Goal: Task Accomplishment & Management: Use online tool/utility

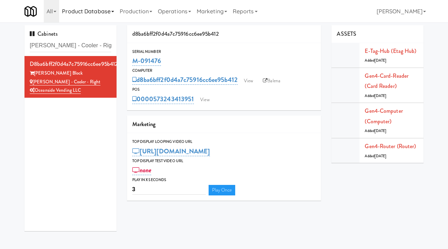
scroll to position [22, 0]
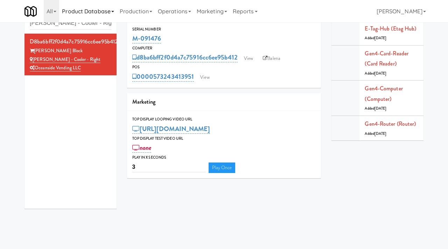
click at [84, 22] on link "Product Database" at bounding box center [88, 11] width 58 height 22
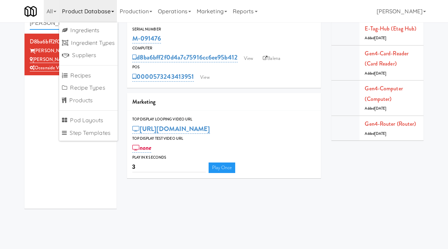
click at [41, 28] on input "Baker - Cooler - Right" at bounding box center [71, 23] width 82 height 13
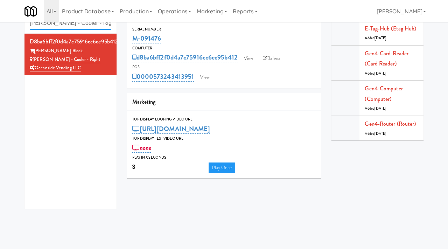
click at [41, 28] on input "Baker - Cooler - Right" at bounding box center [71, 23] width 82 height 13
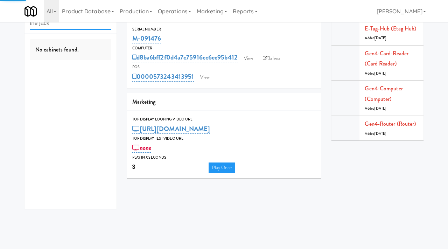
type input "the jack"
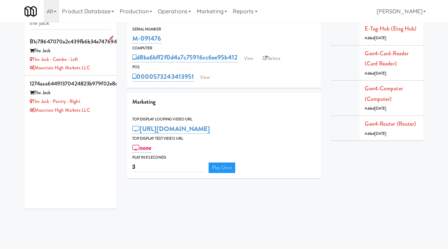
click at [101, 66] on div "Mountain High Markets LLC" at bounding box center [71, 68] width 82 height 9
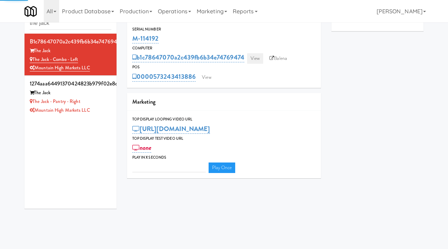
type input "3"
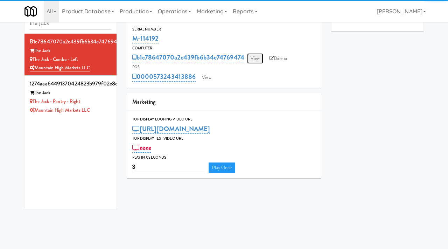
click at [254, 58] on link "View" at bounding box center [255, 58] width 16 height 11
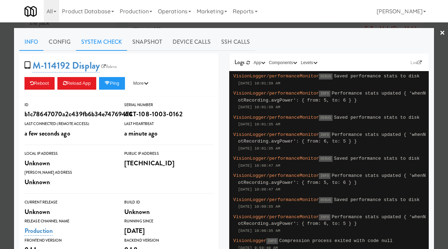
click at [114, 40] on link "System Check" at bounding box center [101, 42] width 51 height 18
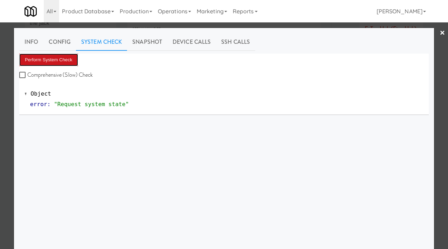
click at [69, 56] on button "Perform System Check" at bounding box center [48, 60] width 59 height 13
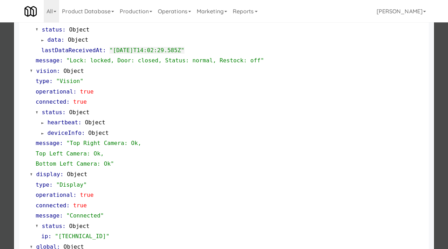
scroll to position [295, 0]
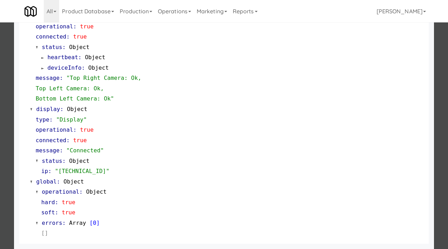
click at [4, 174] on div at bounding box center [224, 124] width 448 height 249
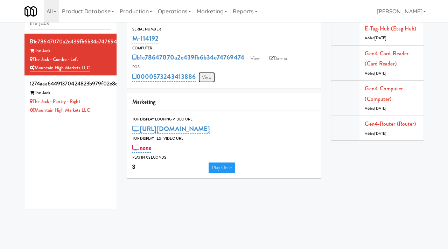
click at [204, 78] on link "View" at bounding box center [207, 77] width 16 height 11
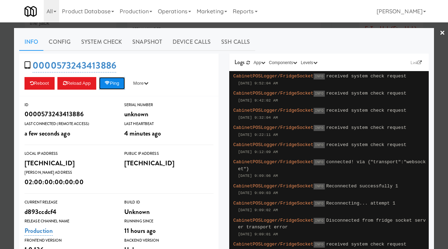
click at [113, 80] on button "Ping" at bounding box center [112, 83] width 26 height 13
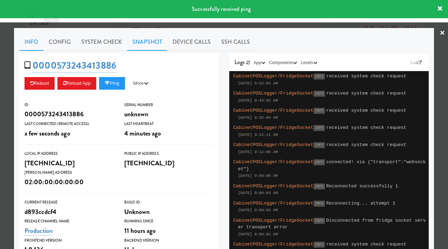
click at [145, 41] on link "Snapshot" at bounding box center [147, 42] width 40 height 18
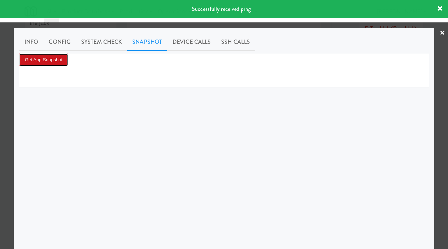
click at [50, 59] on button "Get App Snapshot" at bounding box center [43, 60] width 49 height 13
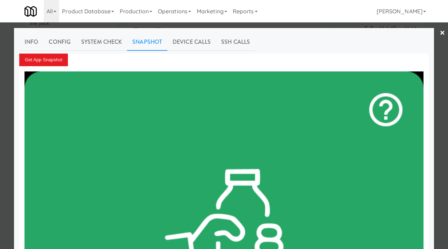
click at [0, 87] on div at bounding box center [224, 124] width 448 height 249
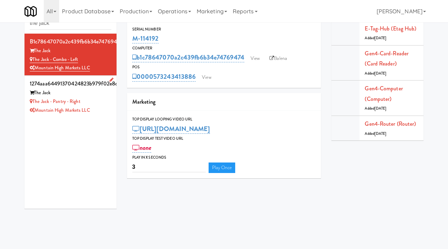
click at [107, 103] on div "The Jack - Pantry - Right" at bounding box center [71, 101] width 82 height 9
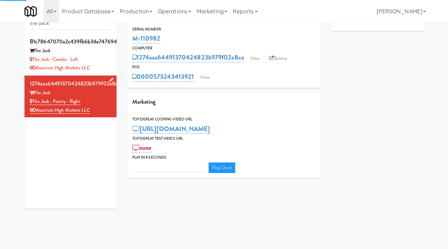
type input "3"
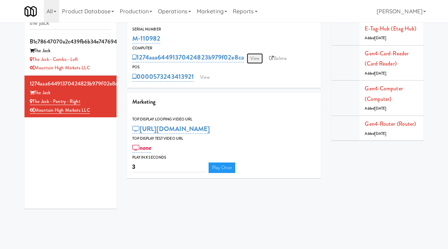
click at [248, 55] on link "View" at bounding box center [255, 58] width 16 height 11
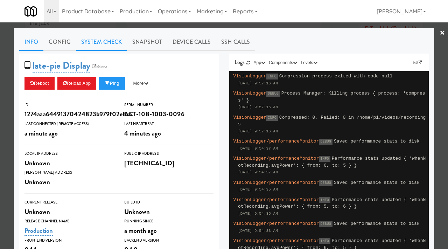
click at [113, 42] on link "System Check" at bounding box center [101, 42] width 51 height 18
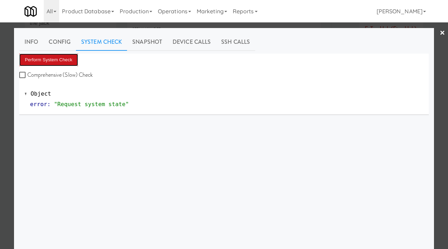
click at [68, 59] on button "Perform System Check" at bounding box center [48, 60] width 59 height 13
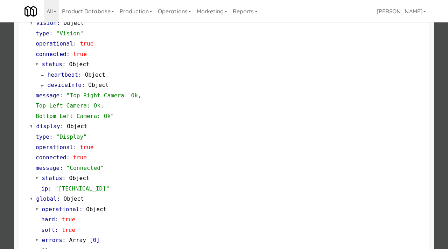
scroll to position [284, 0]
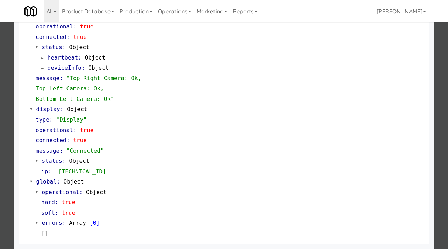
click at [4, 176] on div at bounding box center [224, 124] width 448 height 249
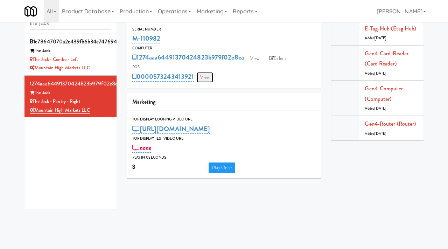
click at [206, 74] on link "View" at bounding box center [205, 77] width 16 height 11
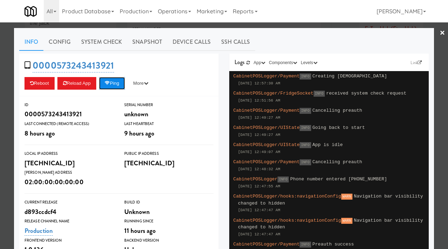
click at [114, 82] on button "Ping" at bounding box center [112, 83] width 26 height 13
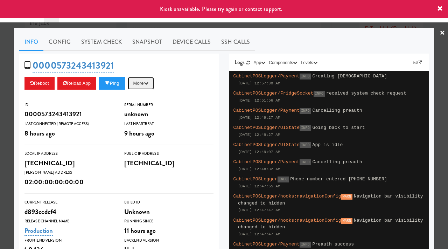
click at [150, 80] on button "More" at bounding box center [141, 83] width 26 height 13
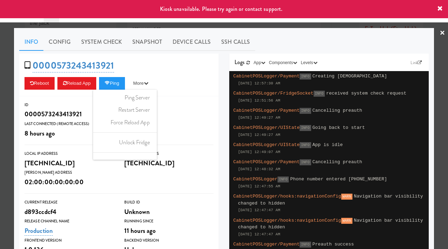
click at [184, 70] on div "0000573243413921 Reboot Reload App Ping More Ping Server Restart Server Force R…" at bounding box center [119, 75] width 200 height 43
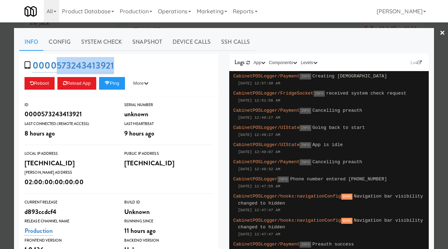
drag, startPoint x: 121, startPoint y: 65, endPoint x: 57, endPoint y: 59, distance: 64.1
click at [57, 59] on div "0000573243413921 Reboot Reload App Ping More Ping Server Restart Server Force R…" at bounding box center [119, 75] width 200 height 43
copy link "573243413921"
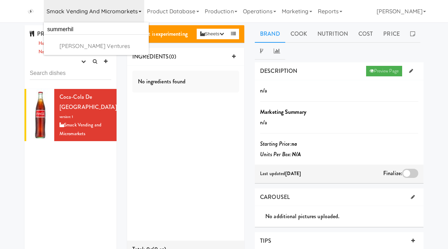
type input "summerhill"
click at [105, 43] on div "Summerhill Market" at bounding box center [103, 46] width 87 height 11
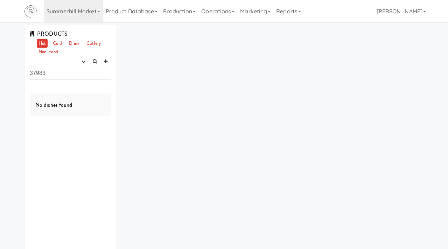
drag, startPoint x: 52, startPoint y: 75, endPoint x: 0, endPoint y: 66, distance: 52.9
click at [0, 66] on div "PRODUCTS Hot Cold Drink Cutlery Non-Food experimenting finalized shipped discon…" at bounding box center [224, 147] width 448 height 244
click at [83, 62] on icon "button" at bounding box center [83, 61] width 5 height 5
click at [76, 72] on link "experimenting" at bounding box center [61, 75] width 56 height 13
click at [79, 63] on button "button" at bounding box center [84, 61] width 12 height 11
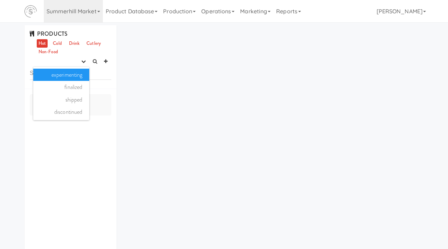
click at [80, 77] on link "experimenting" at bounding box center [61, 75] width 56 height 13
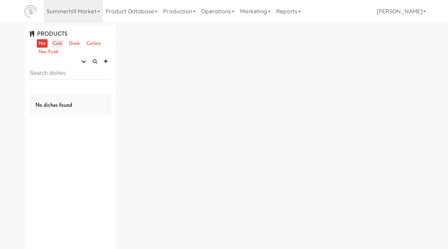
click at [54, 44] on link "Cold" at bounding box center [57, 43] width 12 height 9
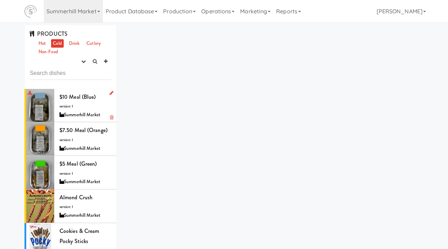
click at [110, 103] on div "$10 Meal (Blue) version: 1 Summerhill Market" at bounding box center [86, 106] width 52 height 28
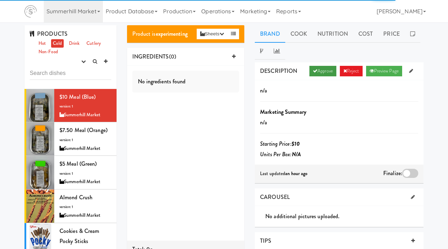
click at [314, 69] on link "Approve" at bounding box center [323, 71] width 27 height 11
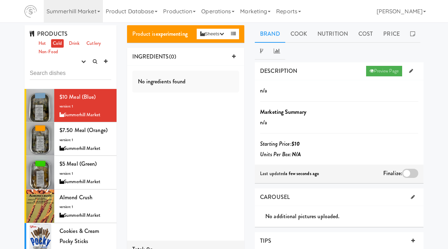
click at [410, 175] on div at bounding box center [411, 173] width 16 height 9
click at [0, 0] on input "checkbox" at bounding box center [0, 0] width 0 height 0
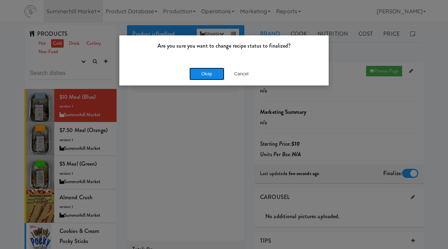
click at [214, 73] on button "Okay" at bounding box center [207, 74] width 35 height 13
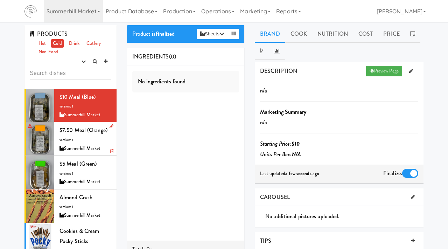
click at [104, 142] on div "$7.50 Meal (Orange) version: 1 Summerhill Market" at bounding box center [86, 139] width 52 height 28
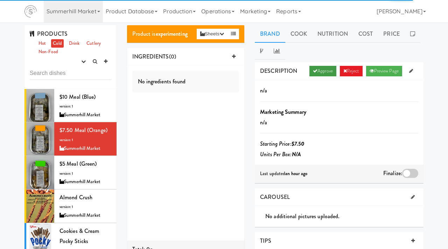
click at [318, 75] on link "Approve" at bounding box center [323, 71] width 27 height 11
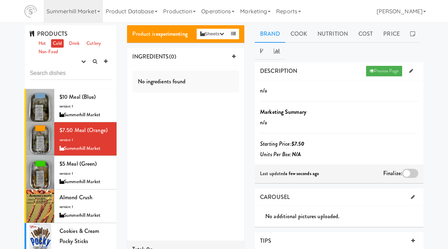
click at [408, 174] on div at bounding box center [411, 173] width 16 height 9
click at [0, 0] on input "checkbox" at bounding box center [0, 0] width 0 height 0
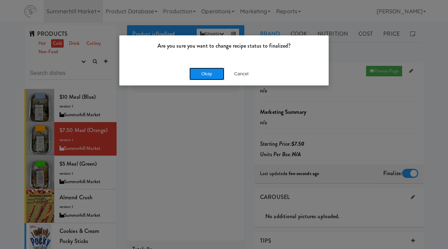
click at [210, 75] on button "Okay" at bounding box center [207, 74] width 35 height 13
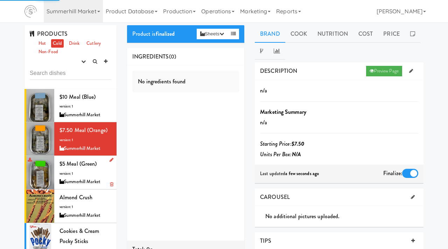
click at [87, 170] on div "$5 Meal (Green) version: 1 Summerhill Market" at bounding box center [86, 173] width 52 height 28
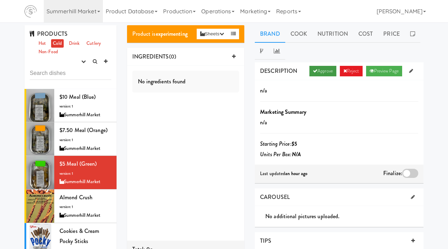
click at [318, 70] on link "Approve" at bounding box center [323, 71] width 27 height 11
click at [415, 174] on div at bounding box center [411, 173] width 16 height 9
click at [0, 0] on input "checkbox" at bounding box center [0, 0] width 0 height 0
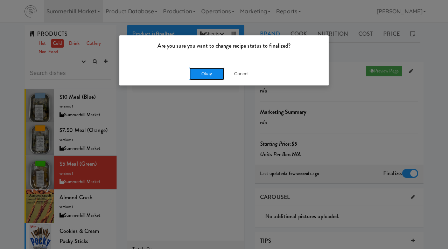
click at [202, 74] on button "Okay" at bounding box center [207, 74] width 35 height 13
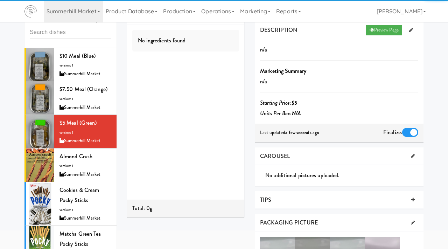
scroll to position [43, 0]
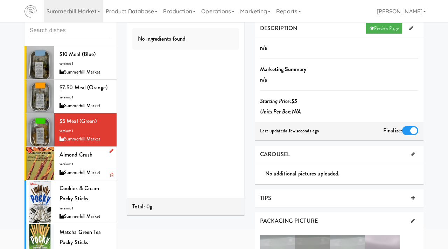
click at [89, 165] on div "Almond Crush version: 1 Summerhill Market" at bounding box center [86, 164] width 52 height 28
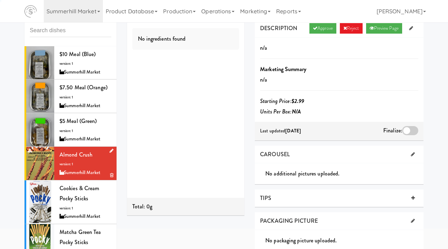
click at [35, 162] on div at bounding box center [40, 163] width 28 height 33
click at [330, 27] on link "Approve" at bounding box center [323, 28] width 27 height 11
click at [413, 131] on div at bounding box center [411, 130] width 16 height 9
click at [0, 0] on input "checkbox" at bounding box center [0, 0] width 0 height 0
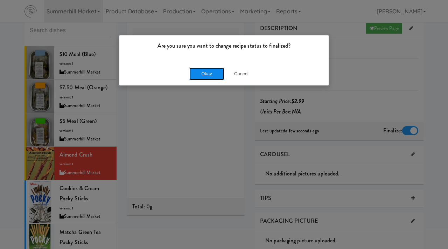
click at [212, 75] on button "Okay" at bounding box center [207, 74] width 35 height 13
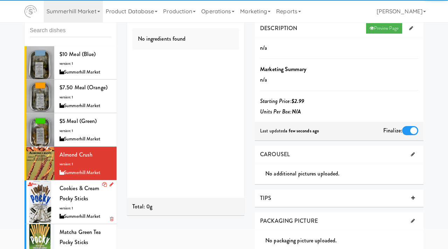
click at [79, 207] on div "cookies & Cream Pocky Sticks version: 1 Summerhill Market" at bounding box center [86, 202] width 52 height 38
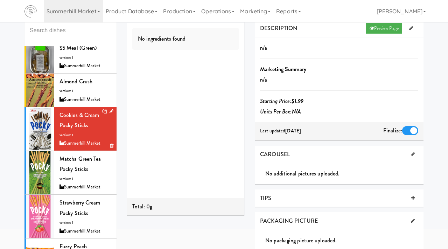
scroll to position [89, 0]
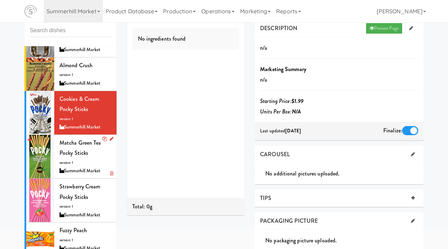
click at [81, 171] on div "Summerhill Market" at bounding box center [86, 171] width 52 height 9
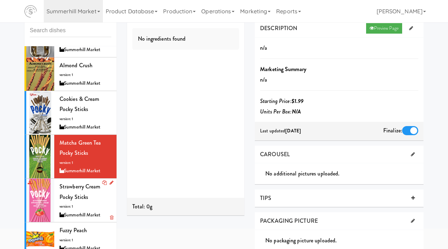
click at [79, 194] on span "Strawberry Cream Pocky Sticks" at bounding box center [80, 192] width 41 height 19
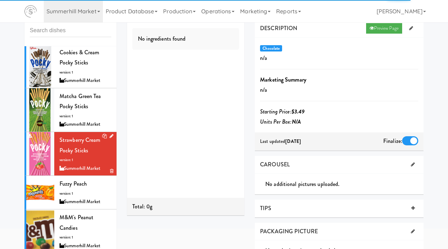
scroll to position [137, 0]
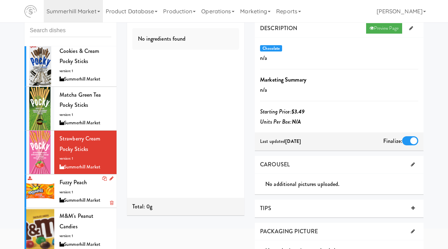
click at [79, 201] on div "Summerhill Market" at bounding box center [86, 200] width 52 height 9
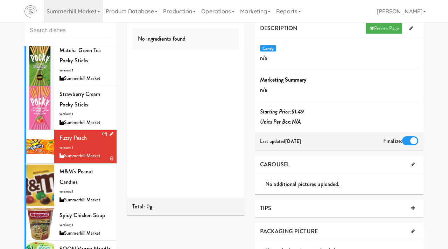
scroll to position [186, 0]
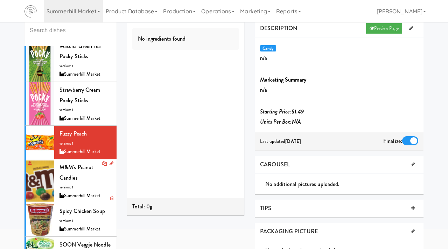
click at [79, 190] on div "M&M's Peanut Candies version: 1 Summerhill Market" at bounding box center [86, 181] width 52 height 38
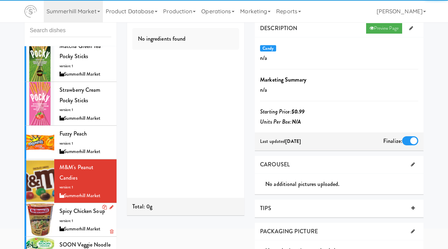
click at [82, 216] on div "Spicy Chicken Soup version: 1 Summerhill Market" at bounding box center [86, 220] width 52 height 28
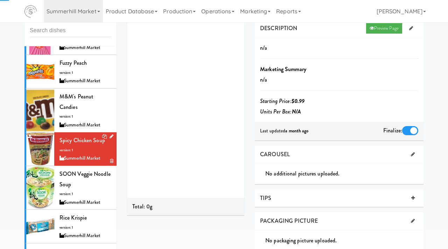
scroll to position [264, 0]
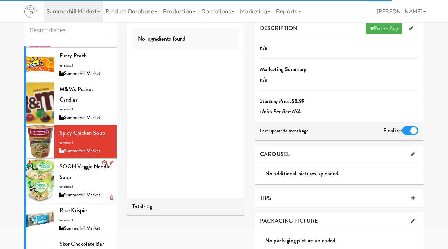
click at [77, 182] on div "SOON Veggie Noodle Soup version: 1 Summerhill Market" at bounding box center [86, 181] width 52 height 38
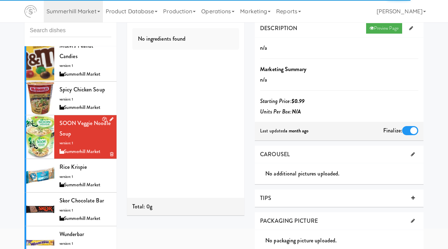
scroll to position [308, 0]
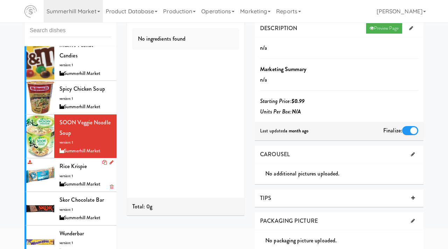
click at [77, 177] on div "Rice Krispie version: 1 Summerhill Market" at bounding box center [86, 175] width 52 height 28
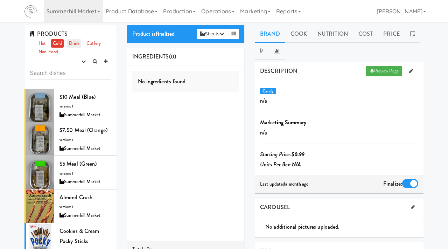
click at [77, 40] on link "Drink" at bounding box center [74, 43] width 14 height 9
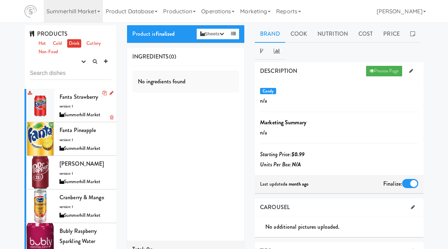
click at [63, 101] on div "Fanta Strawberry version: 1 Summerhill Market" at bounding box center [86, 106] width 52 height 28
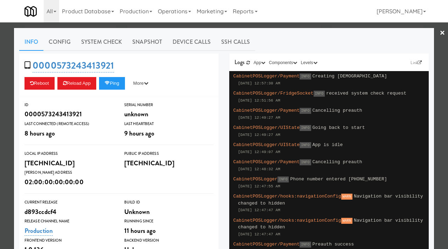
scroll to position [22, 0]
click at [0, 74] on div at bounding box center [224, 124] width 448 height 249
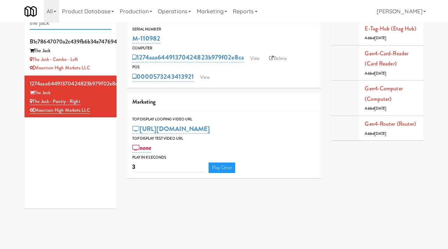
drag, startPoint x: 70, startPoint y: 27, endPoint x: 8, endPoint y: 24, distance: 61.4
click at [8, 24] on div "Cabinets the jack b1c78647070a2c439fb6b34e74769474 The Jack The Jack - Combo - …" at bounding box center [224, 108] width 448 height 211
paste input "Park on First - Music Lounge - Cooler"
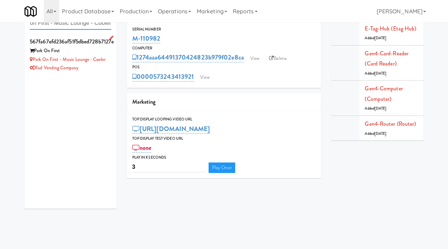
type input "Park on First - Music Lounge - Cooler"
click at [92, 52] on div "Park On First" at bounding box center [71, 51] width 82 height 9
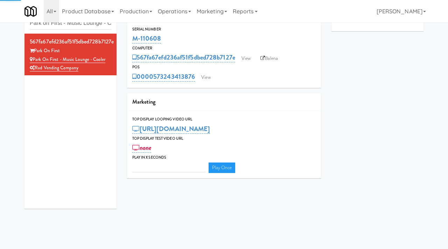
type input "3"
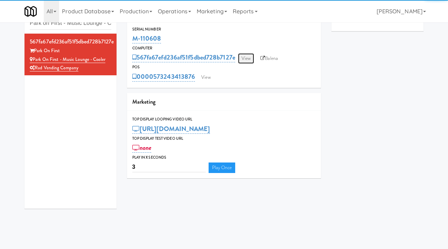
click at [240, 54] on link "View" at bounding box center [246, 58] width 16 height 11
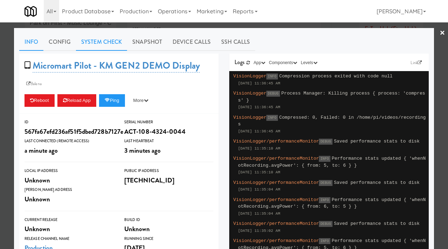
click at [117, 46] on link "System Check" at bounding box center [101, 42] width 51 height 18
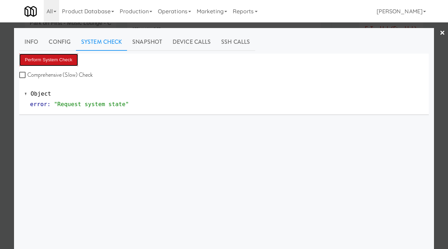
click at [65, 56] on button "Perform System Check" at bounding box center [48, 60] width 59 height 13
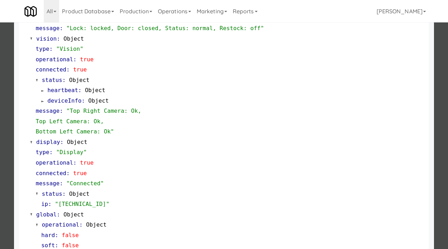
scroll to position [274, 0]
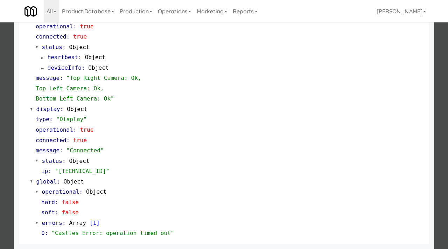
click at [0, 145] on div at bounding box center [224, 124] width 448 height 249
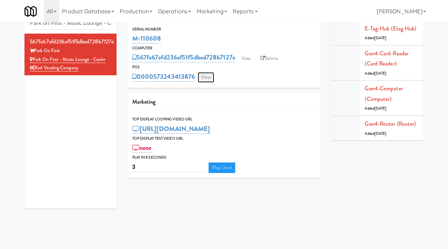
click at [208, 74] on link "View" at bounding box center [206, 77] width 16 height 11
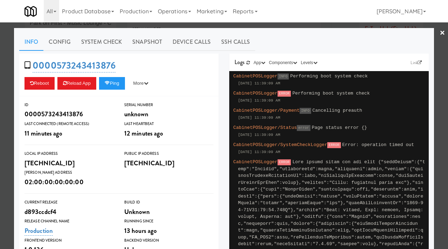
click at [0, 80] on div at bounding box center [224, 124] width 448 height 249
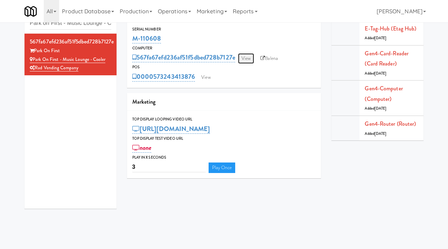
click at [247, 61] on link "View" at bounding box center [246, 58] width 16 height 11
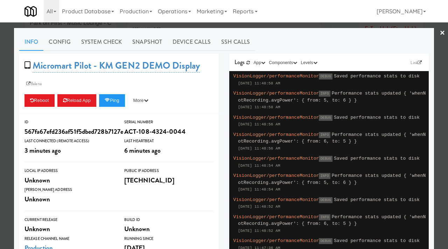
click at [9, 88] on div at bounding box center [224, 124] width 448 height 249
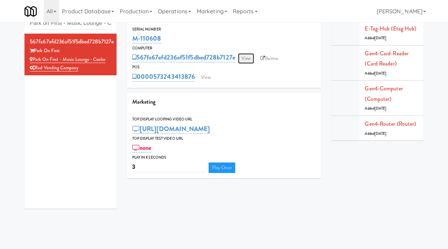
click at [254, 57] on link "View" at bounding box center [246, 58] width 16 height 11
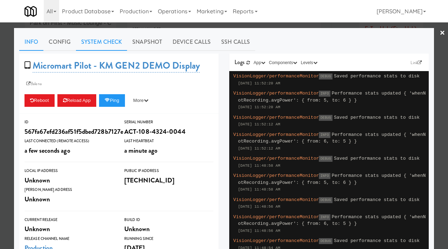
click at [118, 38] on link "System Check" at bounding box center [101, 42] width 51 height 18
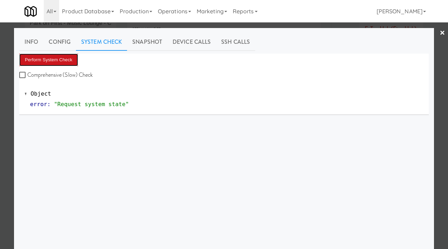
click at [69, 58] on button "Perform System Check" at bounding box center [48, 60] width 59 height 13
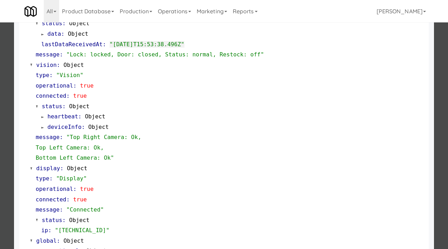
scroll to position [274, 0]
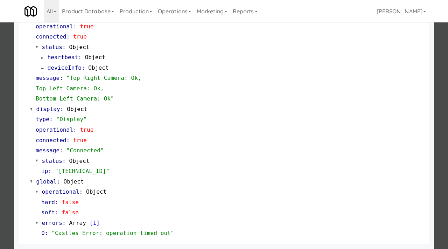
click at [0, 156] on div at bounding box center [224, 124] width 448 height 249
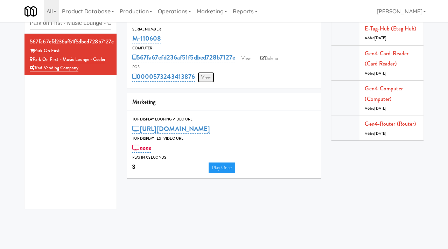
click at [211, 75] on link "View" at bounding box center [206, 77] width 16 height 11
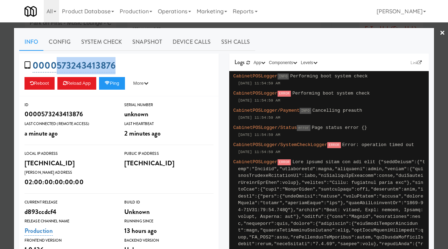
drag, startPoint x: 122, startPoint y: 65, endPoint x: 56, endPoint y: 65, distance: 66.6
click at [56, 65] on div "0000573243413876 Reboot Reload App Ping More Ping Server Restart Server Force R…" at bounding box center [119, 75] width 200 height 43
copy link "573243413876"
click at [0, 64] on div at bounding box center [224, 124] width 448 height 249
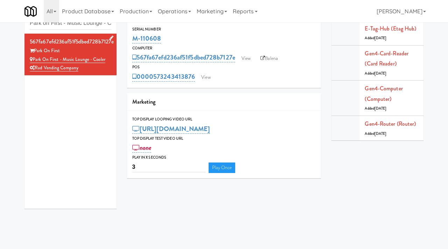
drag, startPoint x: 109, startPoint y: 59, endPoint x: 35, endPoint y: 61, distance: 74.0
click at [35, 61] on div "Park on First - Music Lounge - Cooler" at bounding box center [71, 59] width 82 height 9
copy link "Park on First - Music Lounge - Cooler"
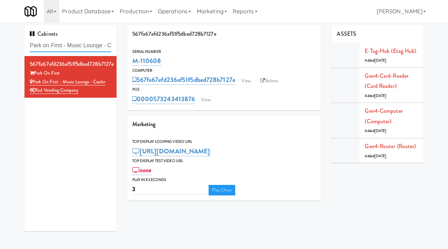
click at [105, 43] on input "Park on First - Music Lounge - Cooler" at bounding box center [71, 45] width 82 height 13
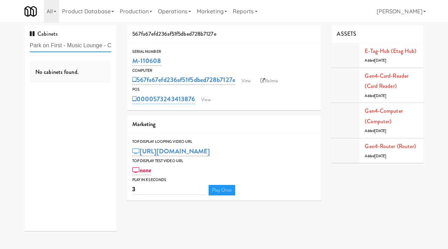
paste input "Avant HP - Cooler - Middle"
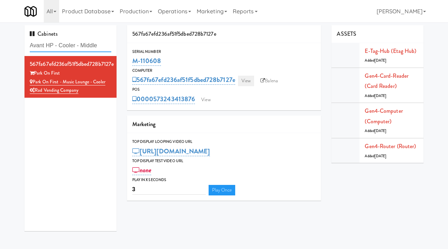
type input "Avant HP - Cooler - Middle"
click at [249, 80] on link "View" at bounding box center [246, 81] width 16 height 11
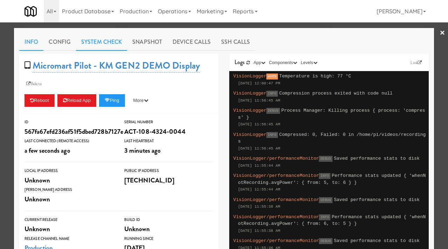
click at [109, 37] on link "System Check" at bounding box center [101, 42] width 51 height 18
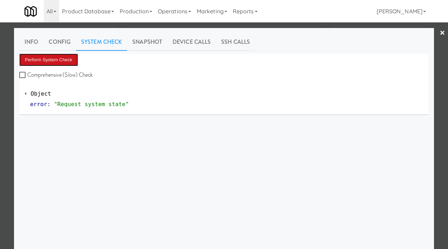
click at [68, 56] on button "Perform System Check" at bounding box center [48, 60] width 59 height 13
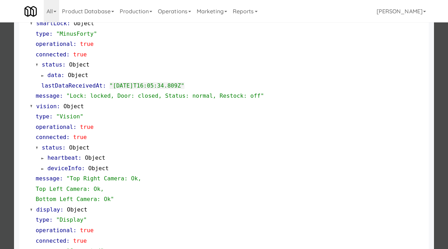
scroll to position [274, 0]
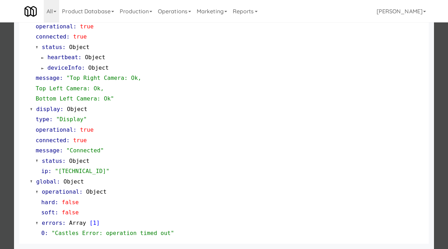
click at [0, 172] on div at bounding box center [224, 124] width 448 height 249
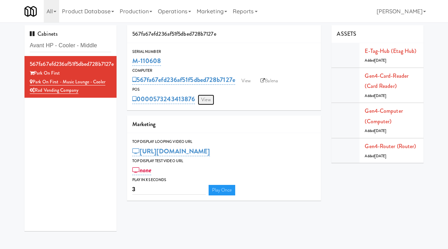
click at [210, 96] on link "View" at bounding box center [206, 100] width 16 height 11
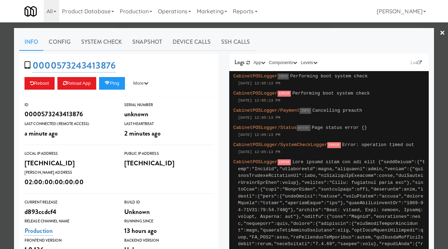
click at [14, 54] on div "Info Config System Check Snapshot Device Calls SSH Calls 0000573243413876 Reboo…" at bounding box center [224, 210] width 420 height 364
click at [4, 56] on div at bounding box center [224, 124] width 448 height 249
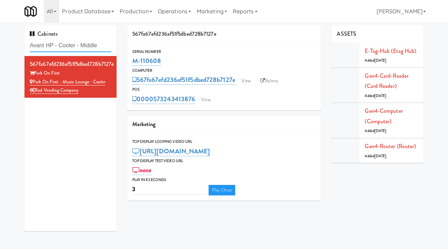
click at [109, 45] on input "Avant HP - Cooler - Middle" at bounding box center [71, 45] width 82 height 13
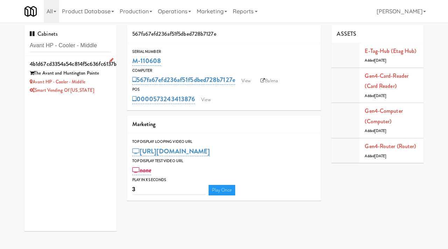
click at [107, 78] on div "Avant HP - Cooler - Middle" at bounding box center [71, 82] width 82 height 9
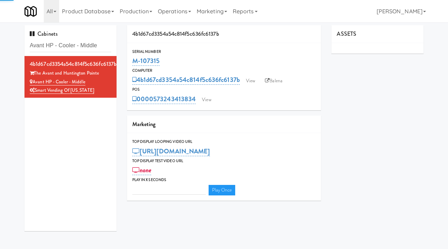
type input "3"
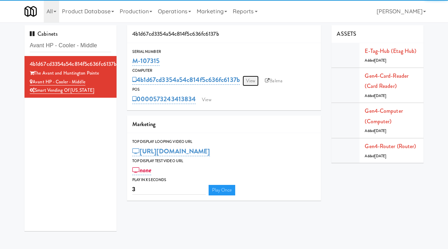
click at [251, 80] on link "View" at bounding box center [251, 81] width 16 height 11
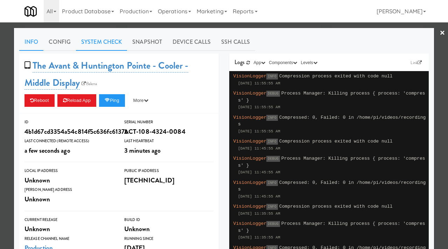
click at [110, 42] on link "System Check" at bounding box center [101, 42] width 51 height 18
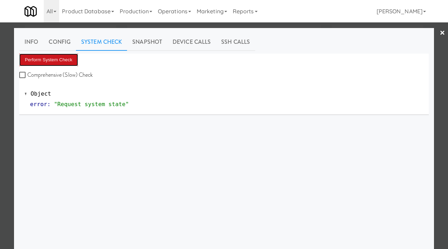
click at [55, 61] on button "Perform System Check" at bounding box center [48, 60] width 59 height 13
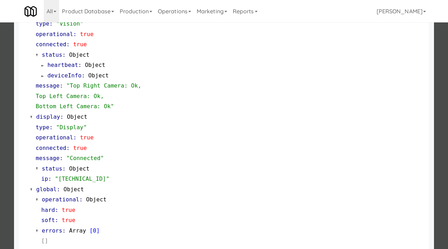
scroll to position [295, 0]
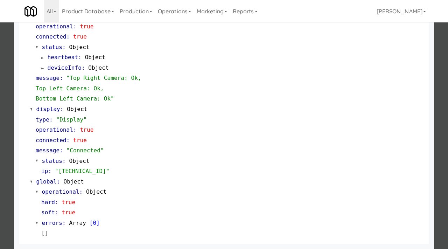
click at [2, 131] on div at bounding box center [224, 124] width 448 height 249
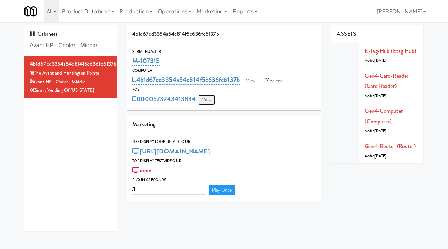
click at [203, 99] on link "View" at bounding box center [207, 100] width 16 height 11
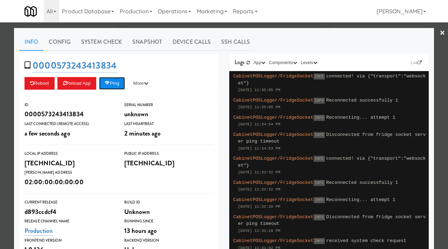
click at [118, 81] on button "Ping" at bounding box center [112, 83] width 26 height 13
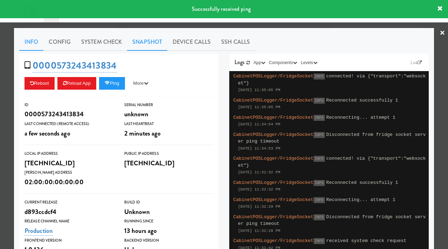
click at [158, 37] on link "Snapshot" at bounding box center [147, 42] width 40 height 18
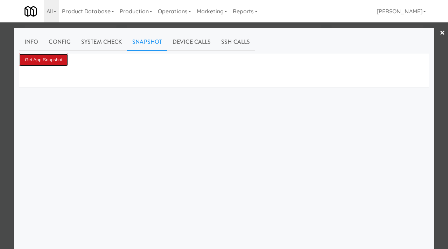
click at [54, 59] on button "Get App Snapshot" at bounding box center [43, 60] width 49 height 13
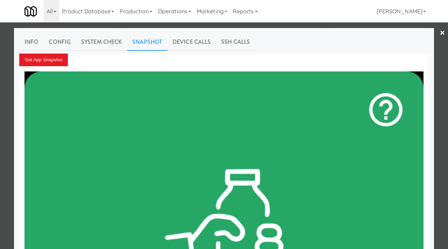
click at [12, 74] on div at bounding box center [224, 124] width 448 height 249
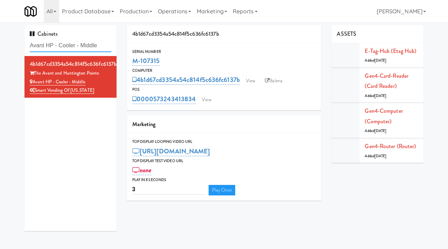
click at [107, 49] on input "Avant HP - Cooler - Middle" at bounding box center [71, 45] width 82 height 13
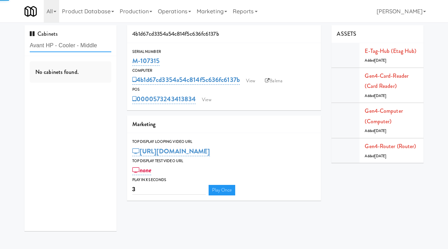
paste input "Healthtrax Cafe Drinks"
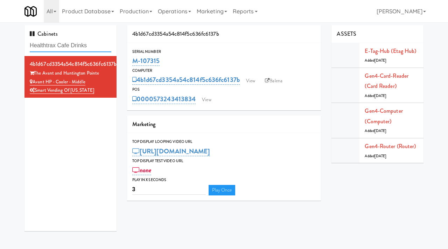
type input "Healthtrax Cafe Drinks"
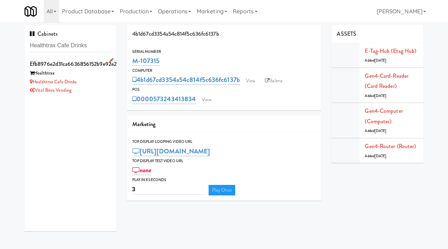
click at [81, 80] on div "Healthtrax Cafe Drinks" at bounding box center [71, 82] width 82 height 9
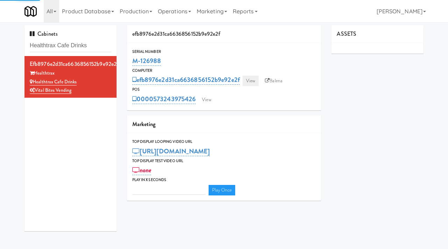
type input "3"
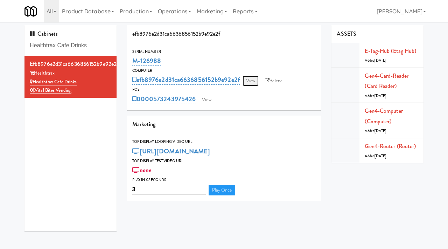
click at [252, 81] on link "View" at bounding box center [251, 81] width 16 height 11
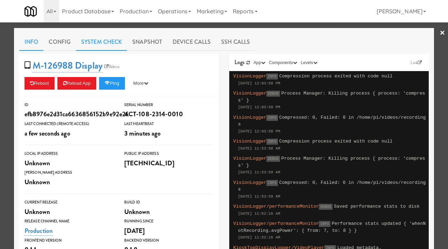
click at [109, 49] on link "System Check" at bounding box center [101, 42] width 51 height 18
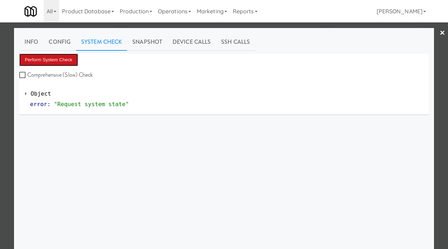
click at [59, 62] on button "Perform System Check" at bounding box center [48, 60] width 59 height 13
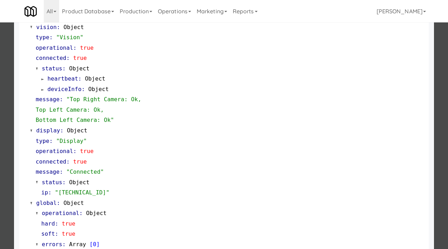
scroll to position [295, 0]
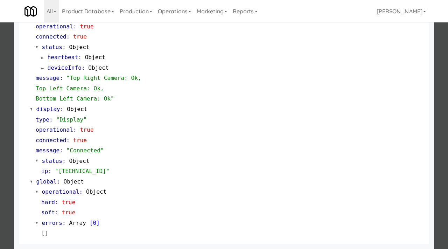
click at [0, 145] on div at bounding box center [224, 124] width 448 height 249
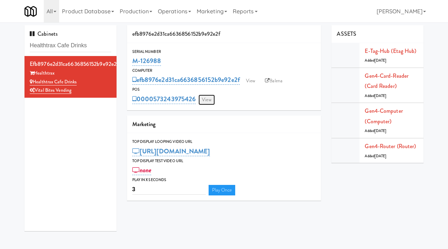
click at [206, 99] on link "View" at bounding box center [207, 100] width 16 height 11
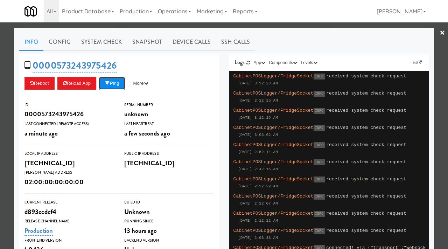
click at [122, 87] on button "Ping" at bounding box center [112, 83] width 26 height 13
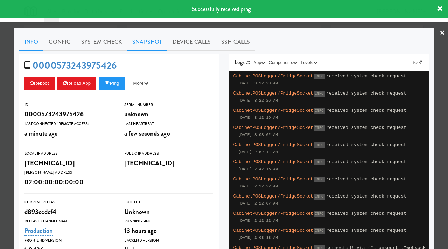
click at [150, 42] on link "Snapshot" at bounding box center [147, 42] width 40 height 18
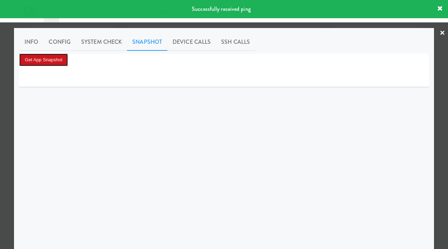
click at [48, 61] on button "Get App Snapshot" at bounding box center [43, 60] width 49 height 13
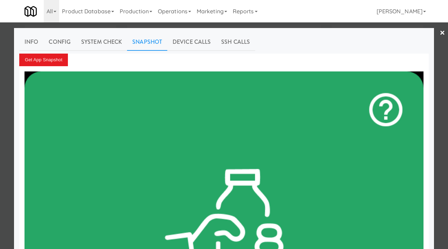
click at [0, 34] on div at bounding box center [224, 124] width 448 height 249
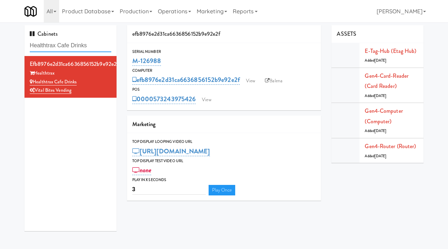
drag, startPoint x: 99, startPoint y: 48, endPoint x: 25, endPoint y: 37, distance: 75.1
click at [25, 37] on div "Cabinets Healthtrax Cafe Drinks" at bounding box center [71, 40] width 92 height 31
paste input "The Mo - Pantry"
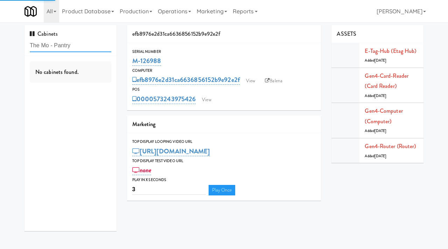
type input "The Mo - Pantry"
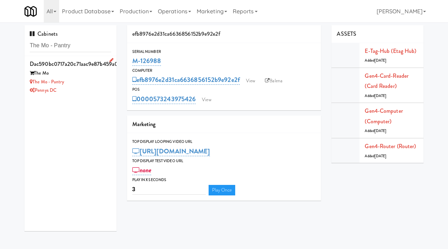
click at [88, 74] on div "The Mo" at bounding box center [71, 73] width 82 height 9
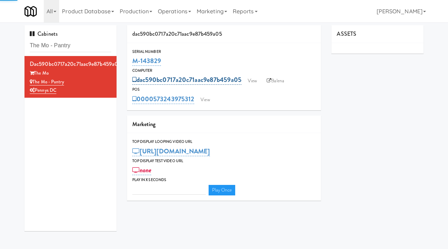
type input "3"
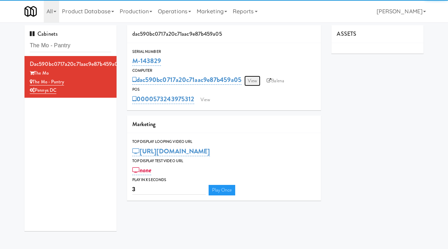
click at [252, 80] on link "View" at bounding box center [253, 81] width 16 height 11
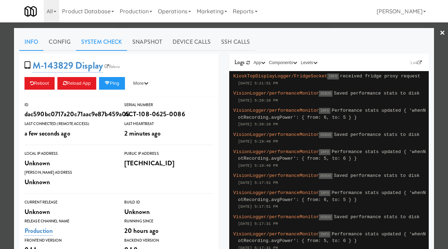
click at [107, 48] on link "System Check" at bounding box center [101, 42] width 51 height 18
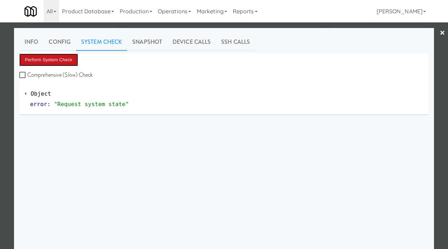
click at [55, 58] on button "Perform System Check" at bounding box center [48, 60] width 59 height 13
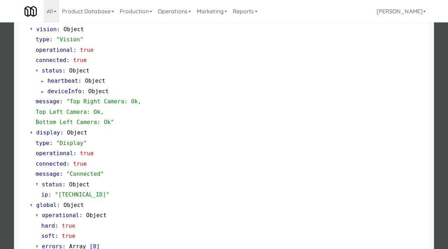
scroll to position [295, 0]
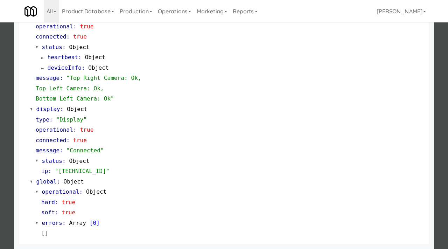
click at [0, 137] on div at bounding box center [224, 124] width 448 height 249
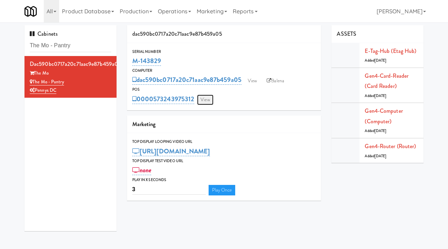
click at [203, 98] on link "View" at bounding box center [205, 100] width 16 height 11
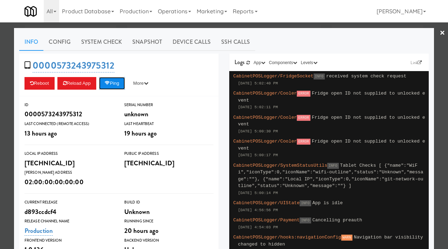
click at [122, 81] on button "Ping" at bounding box center [112, 83] width 26 height 13
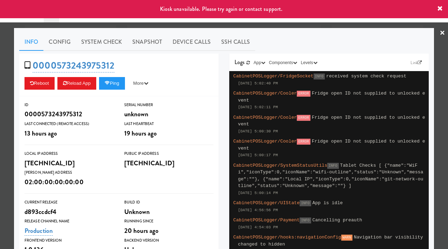
click at [0, 101] on div at bounding box center [224, 124] width 448 height 249
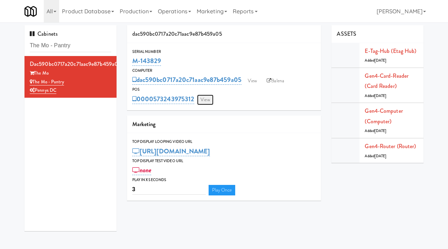
click at [207, 102] on link "View" at bounding box center [205, 100] width 16 height 11
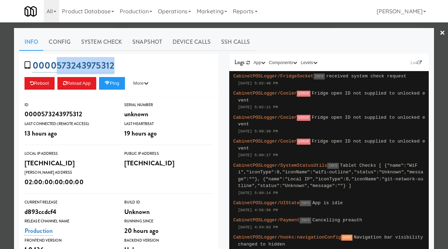
drag, startPoint x: 117, startPoint y: 66, endPoint x: 55, endPoint y: 70, distance: 61.9
click at [55, 70] on div "0000573243975312 Reboot Reload App Ping More Ping Server Restart Server Force R…" at bounding box center [119, 75] width 200 height 43
copy link "573243975312"
click at [0, 63] on div at bounding box center [224, 124] width 448 height 249
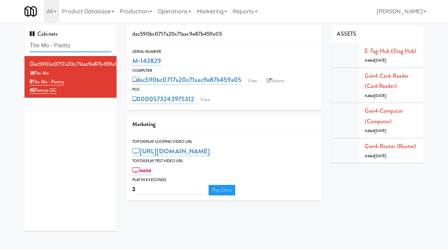
drag, startPoint x: 83, startPoint y: 46, endPoint x: 16, endPoint y: 44, distance: 66.6
click at [16, 44] on div "Cabinets The Mo - Pantry dac590bc0717a20c71aac9e87b459a05 The Mo The Mo - Pantr…" at bounding box center [224, 130] width 448 height 211
paste input "EQ Autoworks-Cooler 1"
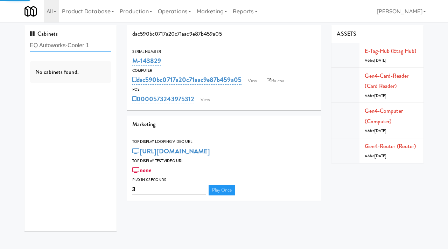
type input "EQ Autoworks-Cooler 1"
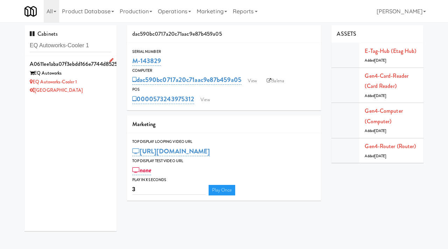
click at [93, 76] on div "EQ Autoworks" at bounding box center [71, 73] width 82 height 9
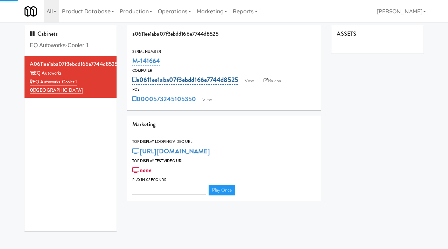
type input "3"
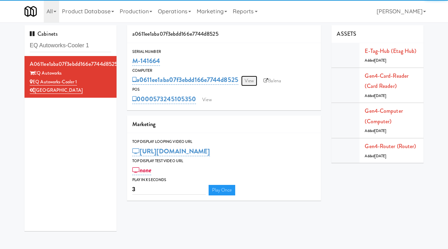
click at [252, 82] on link "View" at bounding box center [249, 81] width 16 height 11
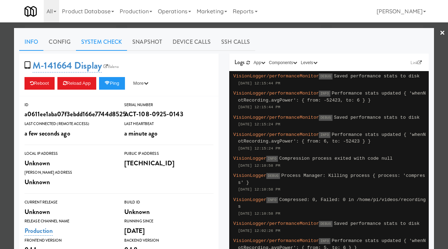
click at [108, 44] on link "System Check" at bounding box center [101, 42] width 51 height 18
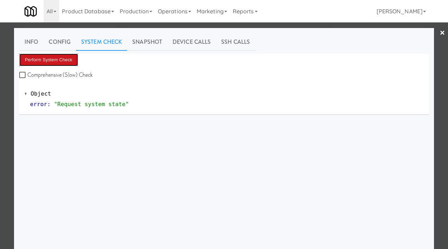
click at [45, 57] on button "Perform System Check" at bounding box center [48, 60] width 59 height 13
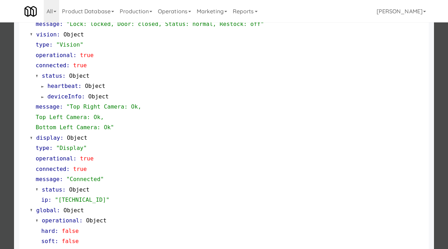
scroll to position [274, 0]
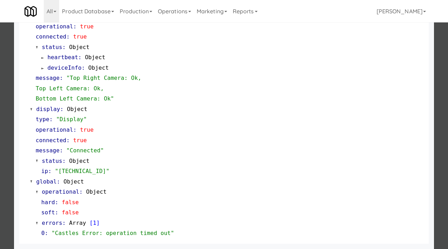
click at [0, 131] on div at bounding box center [224, 124] width 448 height 249
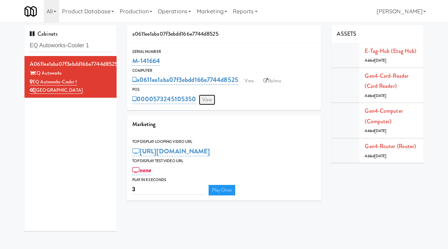
click at [204, 100] on link "View" at bounding box center [207, 100] width 16 height 11
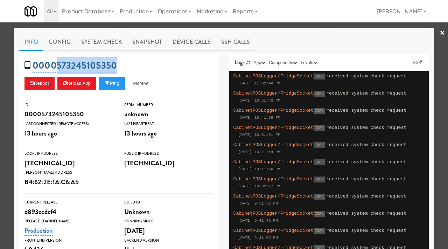
drag, startPoint x: 127, startPoint y: 66, endPoint x: 57, endPoint y: 64, distance: 69.4
click at [57, 64] on div "0000573245105350 Reboot Reload App Ping More Ping Server Restart Server Force R…" at bounding box center [119, 75] width 200 height 43
copy link "573245105350"
click at [0, 101] on div at bounding box center [224, 124] width 448 height 249
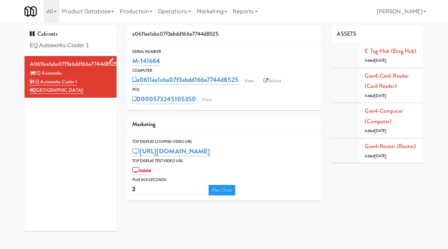
click at [102, 88] on div "[GEOGRAPHIC_DATA]" at bounding box center [71, 90] width 82 height 9
drag, startPoint x: 82, startPoint y: 80, endPoint x: 35, endPoint y: 81, distance: 47.3
click at [35, 81] on div "EQ Autoworks-Cooler 1" at bounding box center [71, 82] width 82 height 9
copy link "Q Autoworks-Cooler 1"
copy link "EQ Autoworks-Cooler 1"
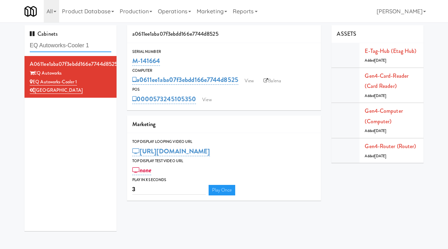
drag, startPoint x: 98, startPoint y: 46, endPoint x: 20, endPoint y: 40, distance: 78.7
click at [20, 40] on div "Cabinets EQ Autoworks-Cooler 1 a0611ee1aba07f3ebdd166e7744d8525 EQ Autoworks EQ…" at bounding box center [70, 130] width 103 height 211
paste input "Union24 - Combo - (Big Lobby)"
type input "Union24 - Combo - (Big Lobby)"
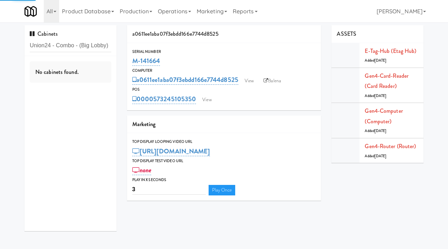
click at [20, 40] on div "Cabinets Union24 - Combo - (Big Lobby) No cabinets found." at bounding box center [70, 130] width 103 height 211
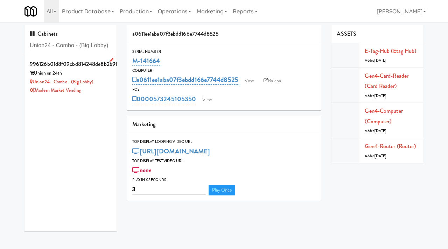
click at [104, 80] on div "Union24 - Combo - (Big Lobby)" at bounding box center [71, 82] width 82 height 9
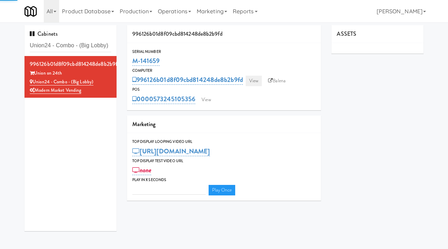
type input "3"
click at [258, 82] on link "View" at bounding box center [254, 81] width 16 height 11
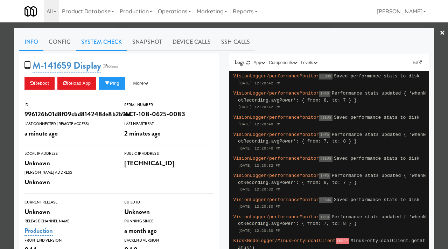
click at [110, 42] on link "System Check" at bounding box center [101, 42] width 51 height 18
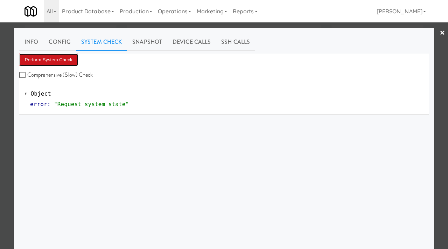
click at [70, 59] on button "Perform System Check" at bounding box center [48, 60] width 59 height 13
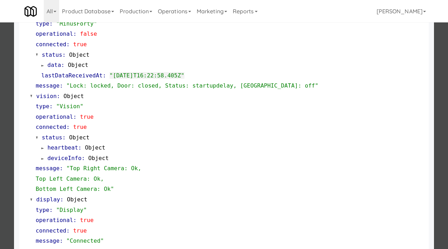
scroll to position [295, 0]
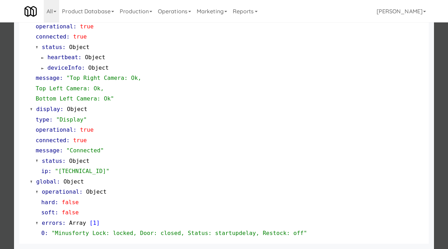
click at [5, 119] on div at bounding box center [224, 124] width 448 height 249
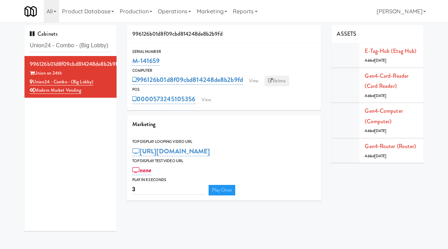
click at [280, 79] on link "Balena" at bounding box center [277, 81] width 25 height 11
click at [206, 98] on link "View" at bounding box center [206, 100] width 16 height 11
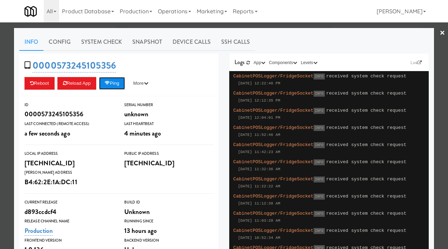
click at [118, 80] on button "Ping" at bounding box center [112, 83] width 26 height 13
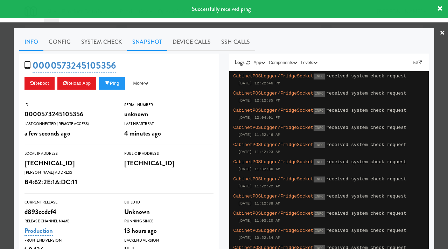
click at [157, 39] on link "Snapshot" at bounding box center [147, 42] width 40 height 18
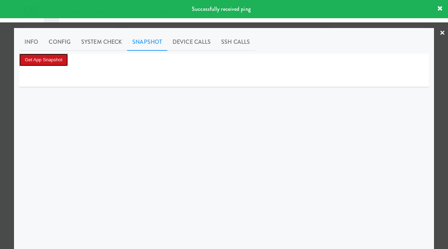
click at [54, 63] on button "Get App Snapshot" at bounding box center [43, 60] width 49 height 13
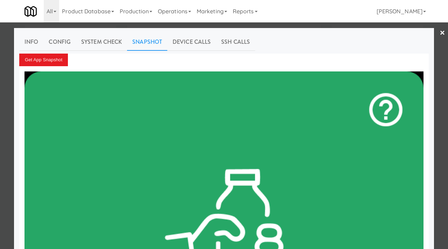
click at [0, 105] on div at bounding box center [224, 124] width 448 height 249
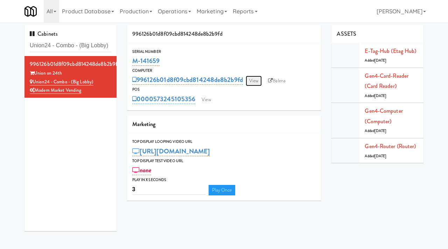
click at [258, 82] on link "View" at bounding box center [254, 81] width 16 height 11
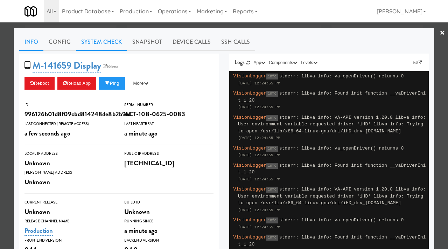
click at [113, 44] on link "System Check" at bounding box center [101, 42] width 51 height 18
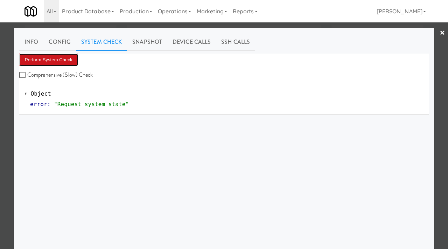
click at [59, 60] on button "Perform System Check" at bounding box center [48, 60] width 59 height 13
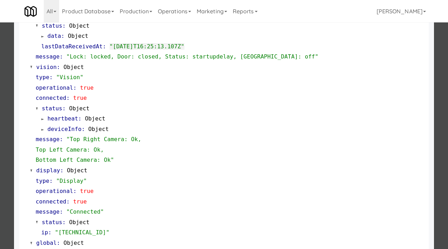
scroll to position [295, 0]
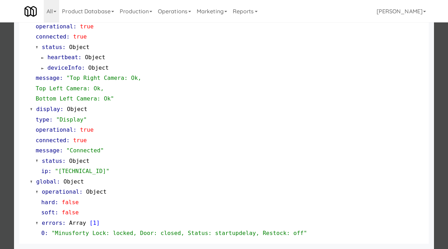
click at [0, 83] on div at bounding box center [224, 124] width 448 height 249
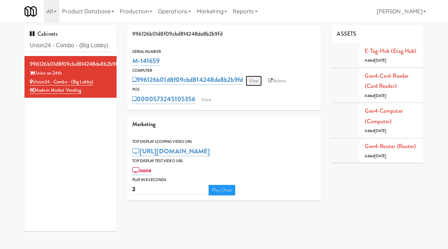
click at [260, 81] on link "View" at bounding box center [254, 81] width 16 height 11
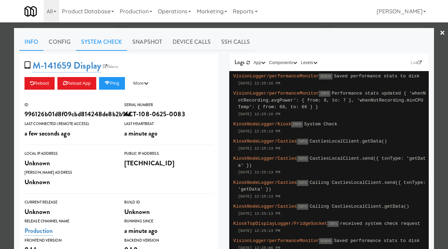
click at [105, 42] on link "System Check" at bounding box center [101, 42] width 51 height 18
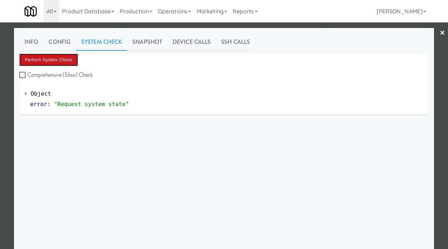
click at [52, 61] on button "Perform System Check" at bounding box center [48, 60] width 59 height 13
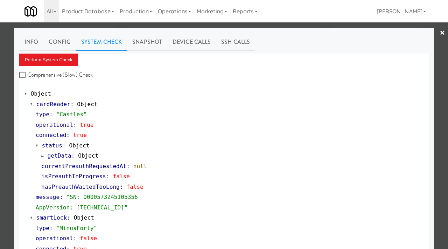
click at [0, 127] on div at bounding box center [224, 124] width 448 height 249
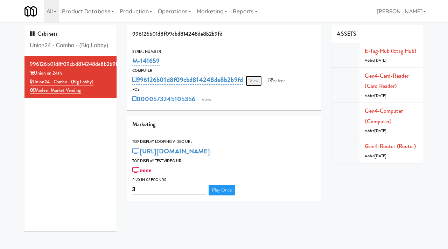
click at [255, 82] on link "View" at bounding box center [254, 81] width 16 height 11
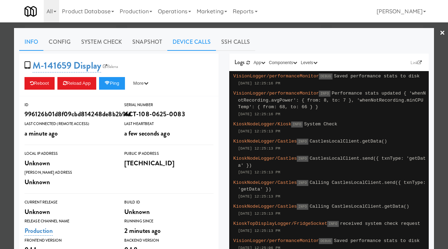
click at [179, 43] on link "Device Calls" at bounding box center [191, 42] width 49 height 18
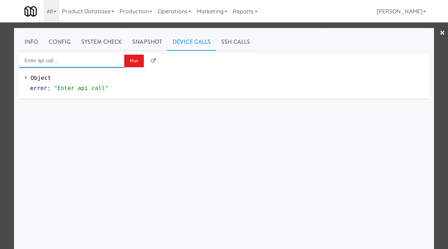
click at [88, 56] on input "Enter api call..." at bounding box center [71, 61] width 105 height 14
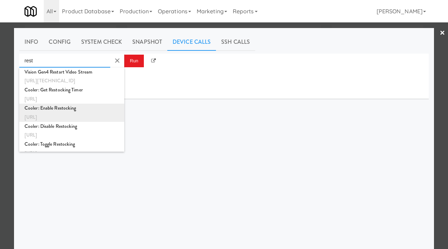
click at [73, 109] on div "Cooler: Enable Restocking" at bounding box center [72, 108] width 95 height 9
type input "Cooler: Enable Restocking"
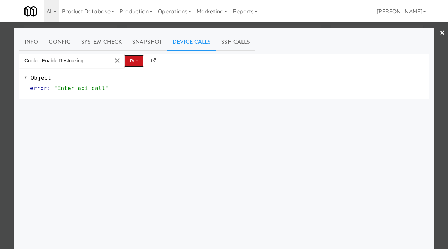
click at [130, 62] on button "Run" at bounding box center [134, 61] width 20 height 13
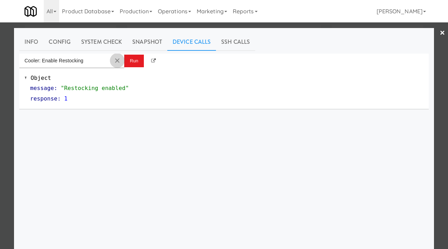
click at [116, 59] on md-icon "Clear Input" at bounding box center [118, 61] width 8 height 8
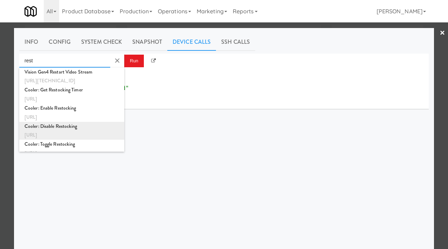
click at [66, 129] on div "Cooler: Disable Restocking" at bounding box center [72, 126] width 95 height 9
type input "Cooler: Disable Restocking"
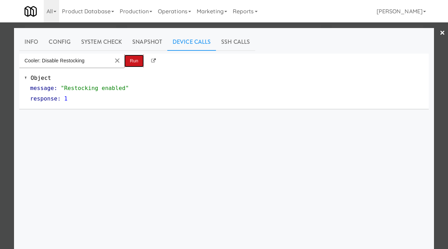
click at [134, 62] on button "Run" at bounding box center [134, 61] width 20 height 13
click at [112, 44] on link "System Check" at bounding box center [101, 42] width 51 height 18
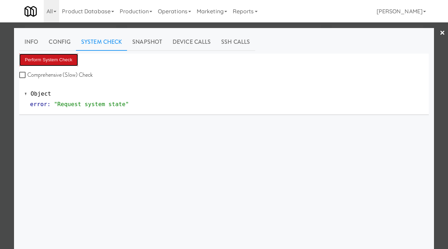
click at [64, 59] on button "Perform System Check" at bounding box center [48, 60] width 59 height 13
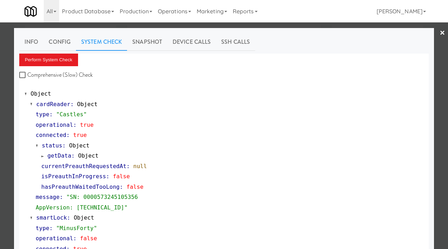
click at [0, 49] on div at bounding box center [224, 124] width 448 height 249
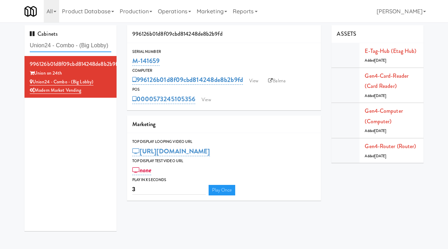
click at [89, 43] on input "Union24 - Combo - (Big Lobby)" at bounding box center [71, 45] width 82 height 13
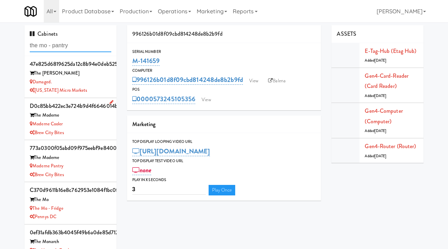
type input "the mo - pantry"
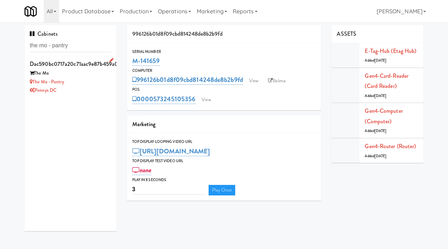
click at [91, 79] on div "The Mo - Pantry" at bounding box center [71, 82] width 82 height 9
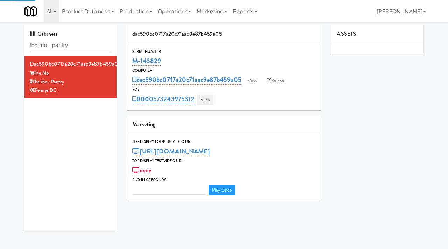
type input "3"
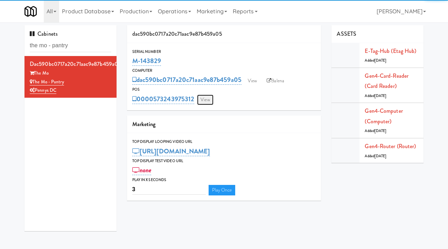
click at [206, 99] on link "View" at bounding box center [205, 100] width 16 height 11
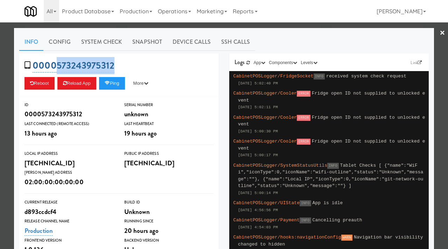
drag, startPoint x: 119, startPoint y: 68, endPoint x: 54, endPoint y: 67, distance: 64.5
click at [54, 67] on div "0000573243975312 Reboot Reload App Ping More Ping Server Restart Server Force R…" at bounding box center [119, 75] width 200 height 43
copy link "573243975312"
click at [3, 68] on div at bounding box center [224, 124] width 448 height 249
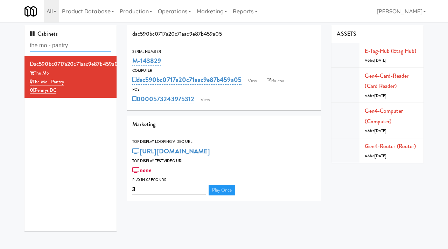
drag, startPoint x: 80, startPoint y: 47, endPoint x: 18, endPoint y: 46, distance: 61.3
click at [18, 46] on div "Cabinets the mo - pantry dac590bc0717a20c71aac9e87b459a05 The Mo The Mo - Pantr…" at bounding box center [224, 130] width 448 height 211
paste input "100 Capital Yards - Cooler"
type input "100 Capital Yards - Cooler"
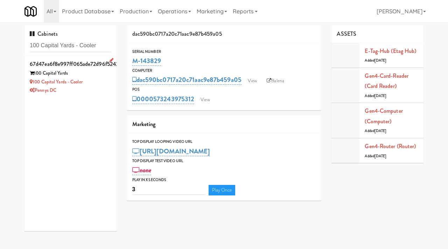
click at [92, 93] on div "Pennys DC" at bounding box center [71, 90] width 82 height 9
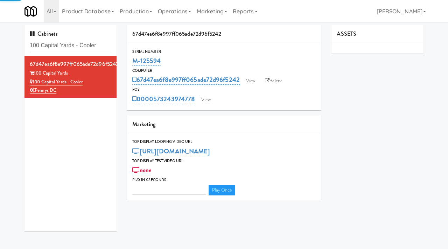
type input "3"
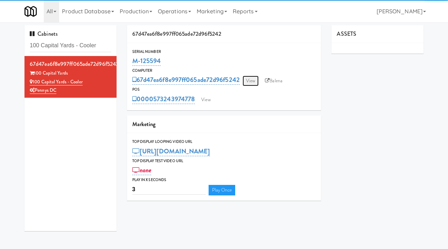
click at [254, 85] on link "View" at bounding box center [251, 81] width 16 height 11
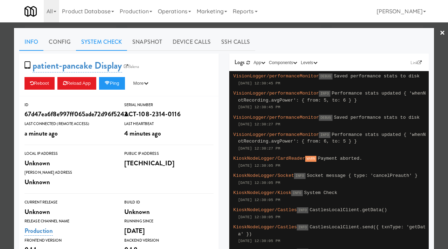
click at [102, 43] on link "System Check" at bounding box center [101, 42] width 51 height 18
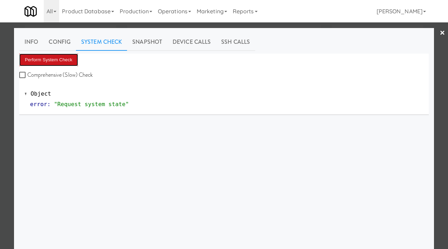
click at [49, 64] on button "Perform System Check" at bounding box center [48, 60] width 59 height 13
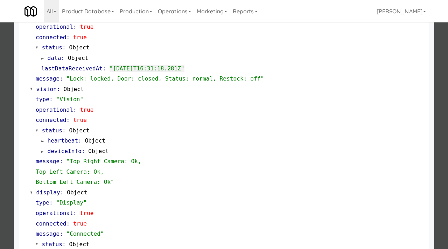
scroll to position [274, 0]
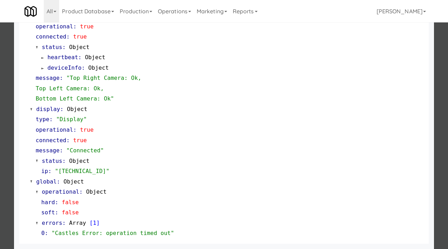
click at [0, 138] on div at bounding box center [224, 124] width 448 height 249
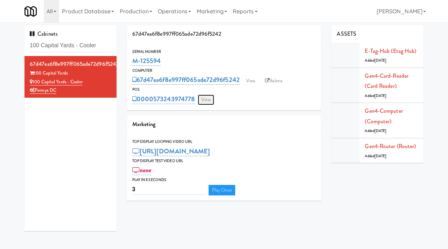
click at [204, 102] on link "View" at bounding box center [206, 100] width 16 height 11
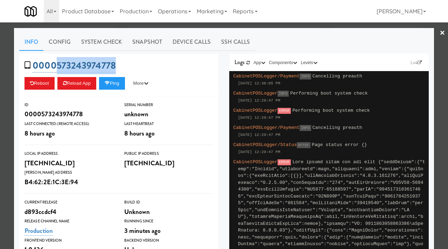
drag, startPoint x: 120, startPoint y: 67, endPoint x: 56, endPoint y: 66, distance: 64.1
click at [56, 66] on div "0000573243974778 Reboot Reload App Ping More Ping Server Restart Server Force R…" at bounding box center [119, 75] width 200 height 43
copy link "573243974778"
click at [109, 42] on link "System Check" at bounding box center [101, 42] width 51 height 18
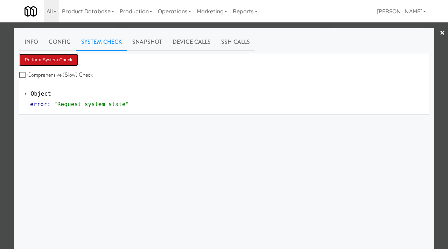
click at [55, 57] on button "Perform System Check" at bounding box center [48, 60] width 59 height 13
click at [0, 107] on div at bounding box center [224, 124] width 448 height 249
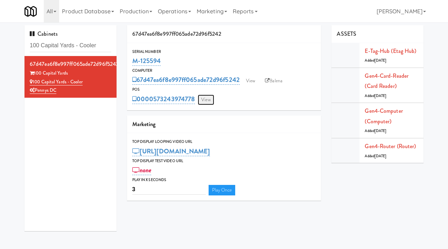
click at [205, 102] on link "View" at bounding box center [206, 100] width 16 height 11
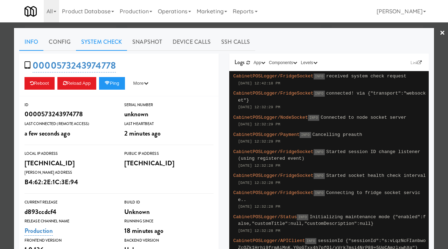
click at [102, 38] on link "System Check" at bounding box center [101, 42] width 51 height 18
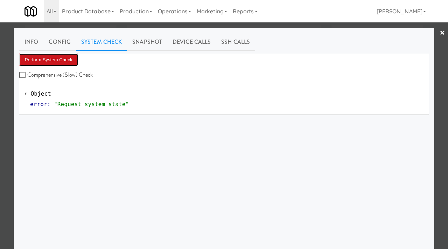
click at [60, 56] on button "Perform System Check" at bounding box center [48, 60] width 59 height 13
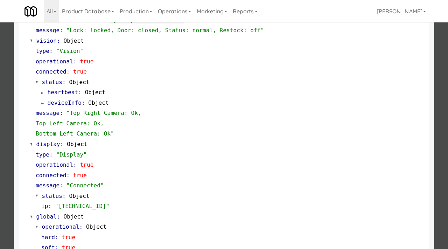
scroll to position [295, 0]
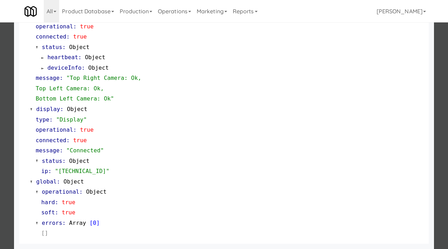
click at [1, 138] on div at bounding box center [224, 124] width 448 height 249
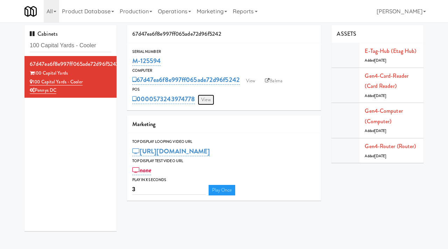
click at [208, 95] on link "View" at bounding box center [206, 100] width 16 height 11
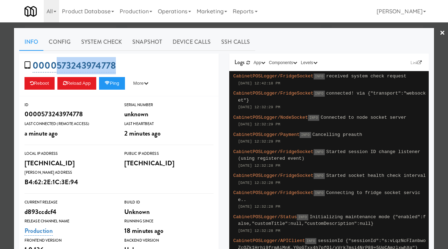
drag, startPoint x: 119, startPoint y: 63, endPoint x: 56, endPoint y: 63, distance: 63.8
click at [56, 63] on div "0000573243974778 Reboot Reload App Ping More Ping Server Restart Server Force R…" at bounding box center [119, 75] width 200 height 43
copy link "573243974778"
click at [11, 89] on div at bounding box center [224, 124] width 448 height 249
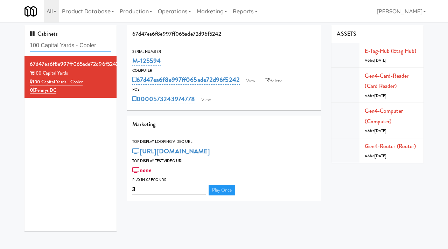
drag, startPoint x: 101, startPoint y: 45, endPoint x: 17, endPoint y: 35, distance: 84.6
click at [17, 35] on div "Cabinets 100 Capital Yards - Cooler 67d47ea6f8e997ff065ade72d96f5242 100 Capita…" at bounding box center [224, 130] width 448 height 211
paste input "Aqua"
type input "Aqua Cooler"
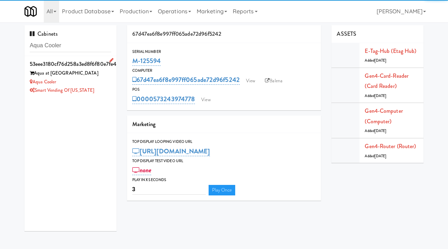
click at [95, 72] on div "Aqua at 25th Street" at bounding box center [71, 73] width 82 height 9
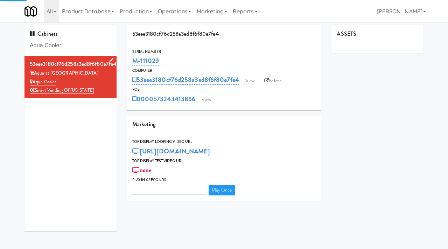
type input "3"
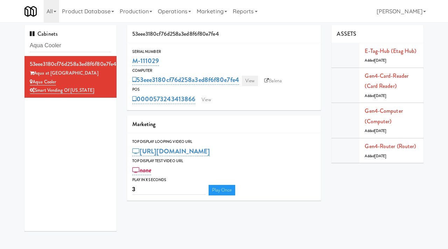
click at [252, 77] on link "View" at bounding box center [250, 81] width 16 height 11
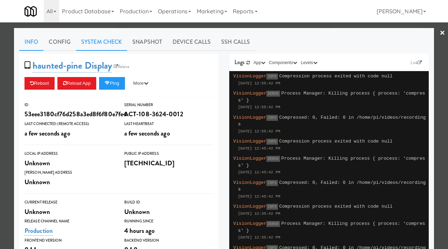
click at [109, 44] on link "System Check" at bounding box center [101, 42] width 51 height 18
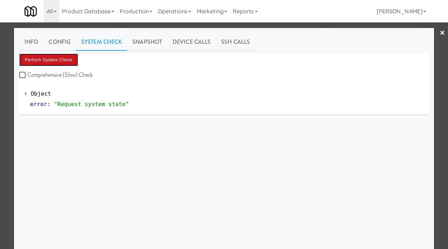
click at [63, 57] on button "Perform System Check" at bounding box center [48, 60] width 59 height 13
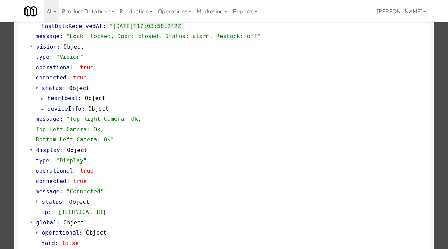
scroll to position [295, 0]
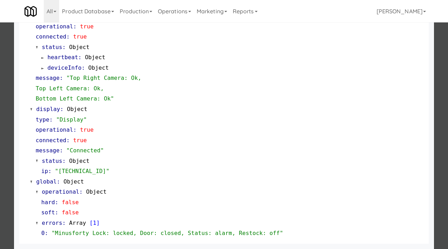
click at [0, 100] on div at bounding box center [224, 124] width 448 height 249
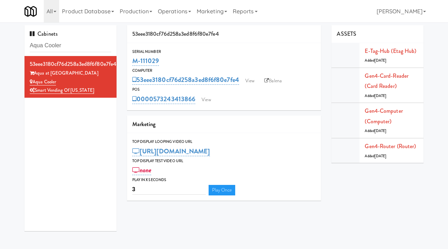
drag, startPoint x: 160, startPoint y: 62, endPoint x: 122, endPoint y: 61, distance: 37.8
click at [122, 61] on div "53eee3180cf76d258a3ed8f6f80e7fe4 Serial Number M-111029 Computer 53eee3180cf76d…" at bounding box center [224, 115] width 205 height 181
click at [247, 82] on link "View" at bounding box center [250, 81] width 16 height 11
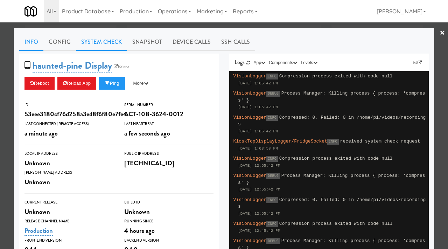
click at [81, 45] on link "System Check" at bounding box center [101, 42] width 51 height 18
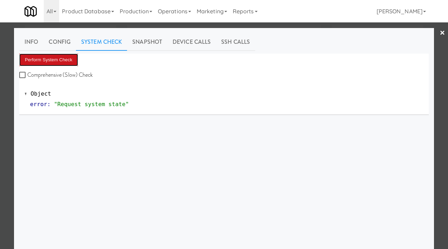
click at [53, 61] on button "Perform System Check" at bounding box center [48, 60] width 59 height 13
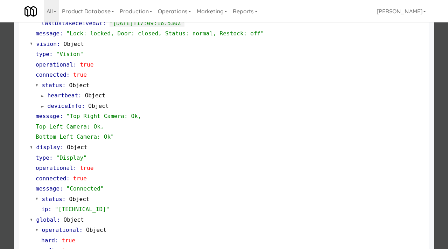
scroll to position [295, 0]
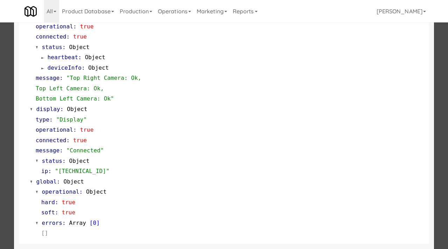
click at [9, 164] on div at bounding box center [224, 124] width 448 height 249
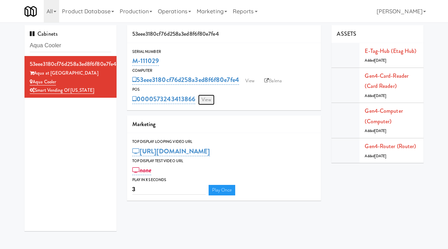
click at [205, 98] on link "View" at bounding box center [206, 100] width 16 height 11
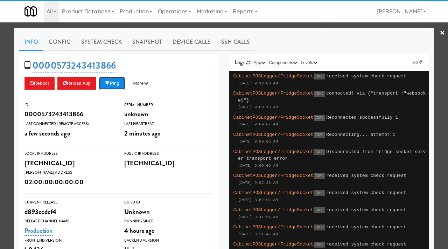
click at [118, 84] on button "Ping" at bounding box center [112, 83] width 26 height 13
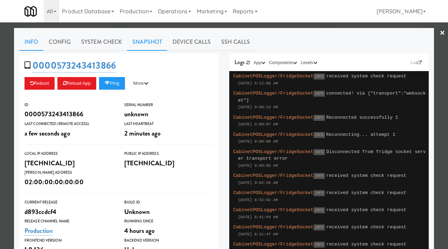
click at [151, 38] on link "Snapshot" at bounding box center [147, 42] width 40 height 18
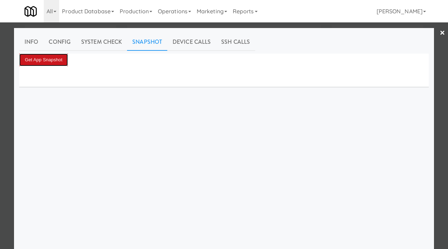
click at [58, 58] on button "Get App Snapshot" at bounding box center [43, 60] width 49 height 13
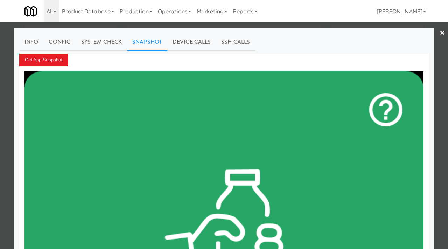
click at [7, 87] on div at bounding box center [224, 124] width 448 height 249
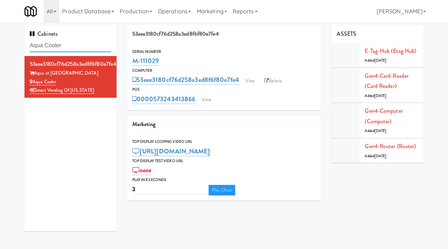
drag, startPoint x: 67, startPoint y: 47, endPoint x: 19, endPoint y: 43, distance: 48.1
click at [19, 43] on div "Cabinets Aqua Cooler 53eee3180cf76d258a3ed8f6f80e7fe4 Aqua at 25th Street Aqua …" at bounding box center [70, 130] width 103 height 211
paste input "Tiller Terrace -"
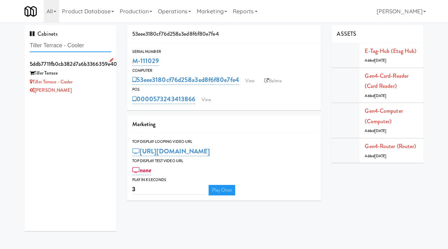
type input "Tiller Terrace - Cooler"
click at [92, 79] on div "Tiller Terrace - Cooler" at bounding box center [71, 82] width 82 height 9
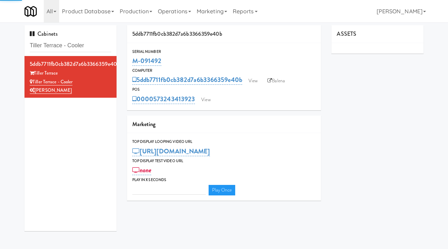
type input "3"
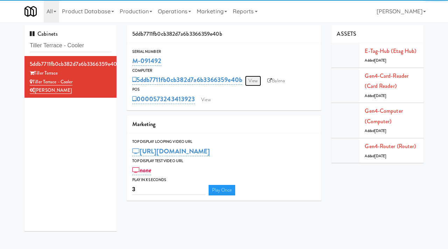
click at [253, 81] on link "View" at bounding box center [253, 81] width 16 height 11
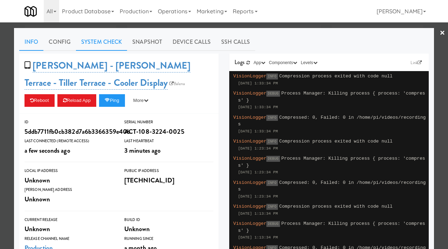
click at [102, 44] on link "System Check" at bounding box center [101, 42] width 51 height 18
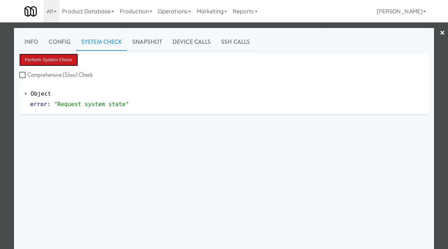
click at [61, 60] on button "Perform System Check" at bounding box center [48, 60] width 59 height 13
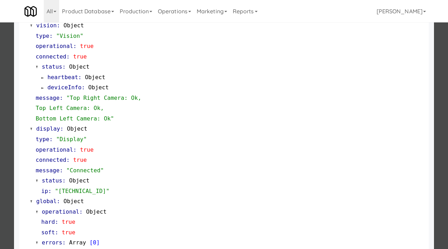
scroll to position [269, 0]
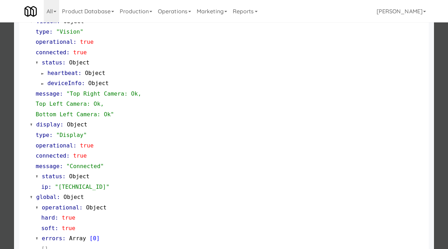
click at [0, 149] on div at bounding box center [224, 124] width 448 height 249
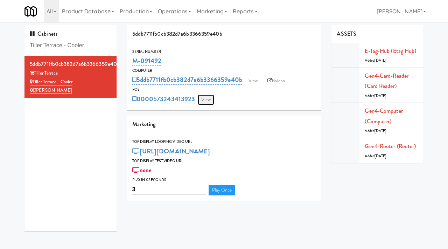
click at [206, 101] on link "View" at bounding box center [206, 100] width 16 height 11
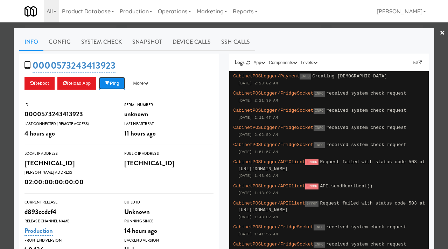
click at [121, 81] on button "Ping" at bounding box center [112, 83] width 26 height 13
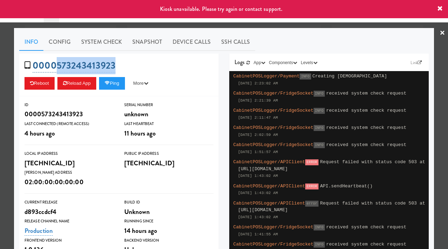
drag, startPoint x: 121, startPoint y: 67, endPoint x: 58, endPoint y: 69, distance: 63.1
click at [58, 69] on div "0000573243413923 Reboot Reload App Ping More Ping Server Restart Server Force R…" at bounding box center [119, 75] width 200 height 43
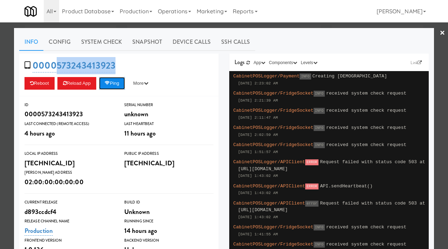
click at [114, 81] on button "Ping" at bounding box center [112, 83] width 26 height 13
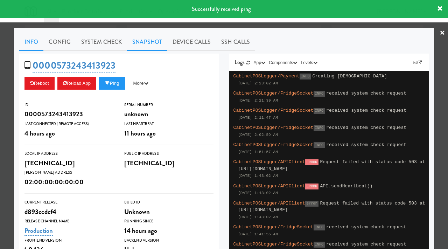
click at [139, 40] on link "Snapshot" at bounding box center [147, 42] width 40 height 18
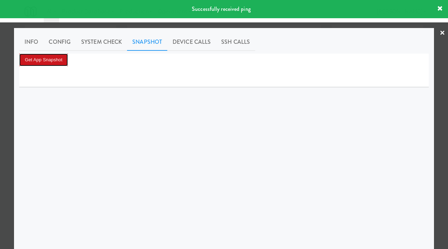
click at [63, 59] on button "Get App Snapshot" at bounding box center [43, 60] width 49 height 13
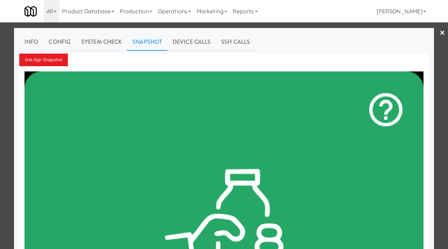
click at [0, 91] on div at bounding box center [224, 124] width 448 height 249
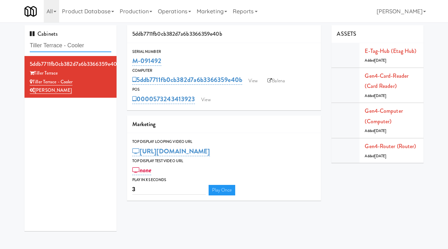
click at [75, 47] on input "Tiller Terrace - Cooler" at bounding box center [71, 45] width 82 height 13
paste input "Union24 - Combo - (Big Lobby)"
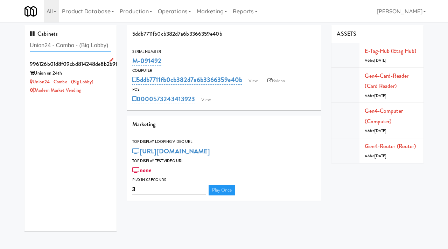
type input "Union24 - Combo - (Big Lobby)"
click at [99, 96] on li "996126b01d8f09cbd814248de8b2b9fd Union on 24th Union24 - Combo - (Big Lobby) Mo…" at bounding box center [71, 77] width 92 height 42
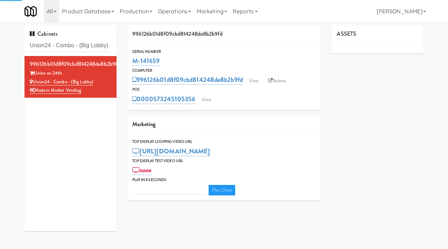
type input "3"
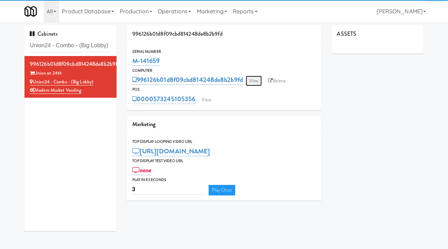
click at [249, 83] on link "View" at bounding box center [254, 81] width 16 height 11
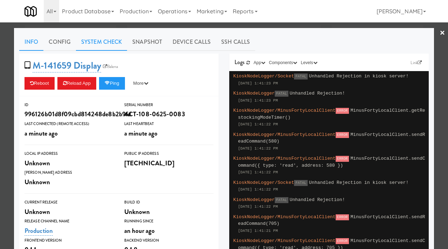
click at [101, 43] on link "System Check" at bounding box center [101, 42] width 51 height 18
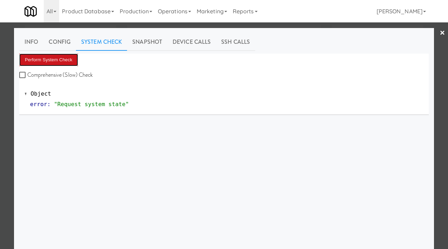
click at [65, 56] on button "Perform System Check" at bounding box center [48, 60] width 59 height 13
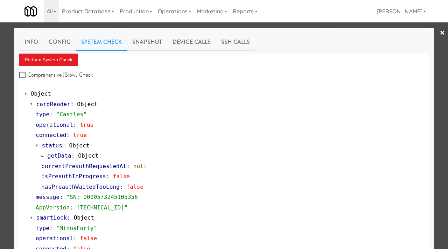
click at [0, 158] on div at bounding box center [224, 124] width 448 height 249
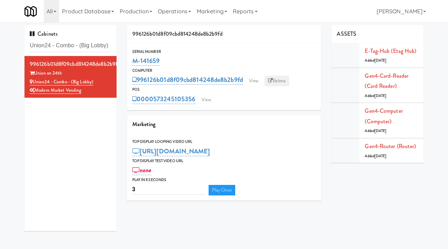
click at [277, 78] on link "Balena" at bounding box center [277, 81] width 25 height 11
click at [257, 79] on link "View" at bounding box center [254, 81] width 16 height 11
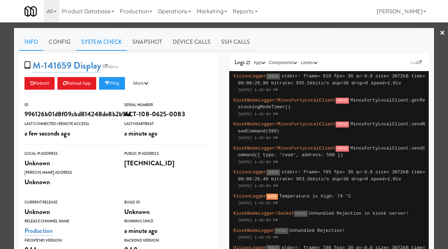
click at [111, 47] on link "System Check" at bounding box center [101, 42] width 51 height 18
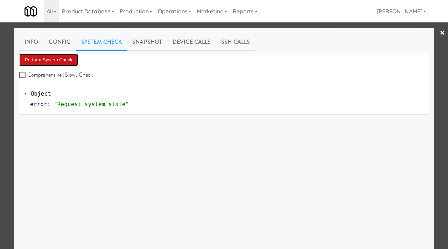
click at [69, 61] on button "Perform System Check" at bounding box center [48, 60] width 59 height 13
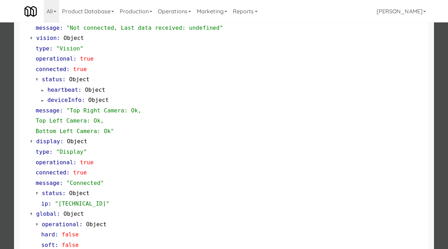
scroll to position [284, 0]
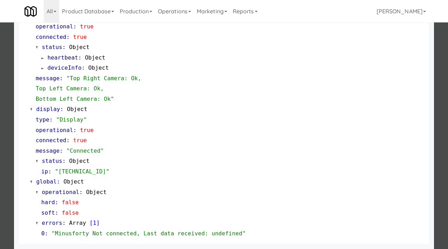
click at [0, 129] on div at bounding box center [224, 124] width 448 height 249
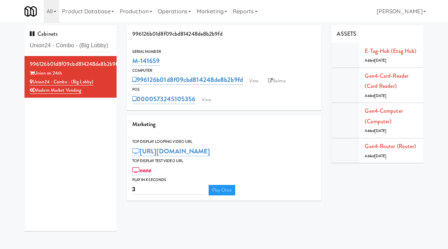
drag, startPoint x: 171, startPoint y: 58, endPoint x: 130, endPoint y: 60, distance: 41.0
click at [130, 60] on div "Serial Number M-141659" at bounding box center [224, 57] width 194 height 19
click at [254, 79] on link "View" at bounding box center [254, 81] width 16 height 11
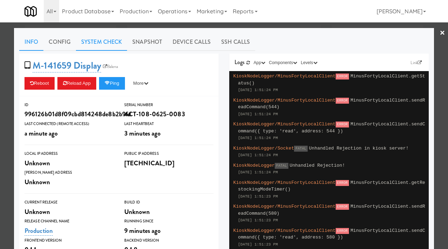
click at [97, 45] on link "System Check" at bounding box center [101, 42] width 51 height 18
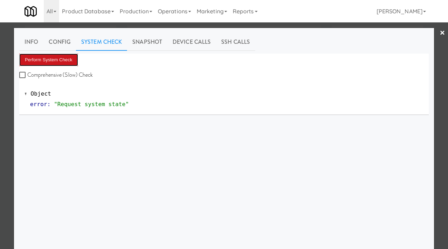
click at [67, 64] on button "Perform System Check" at bounding box center [48, 60] width 59 height 13
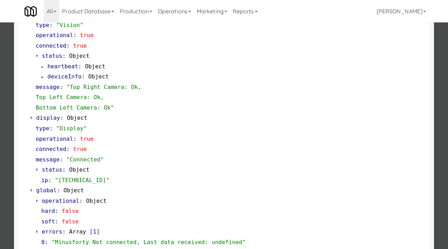
scroll to position [284, 0]
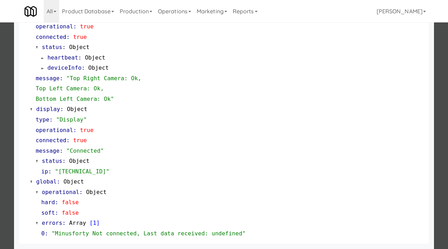
click at [3, 127] on div at bounding box center [224, 124] width 448 height 249
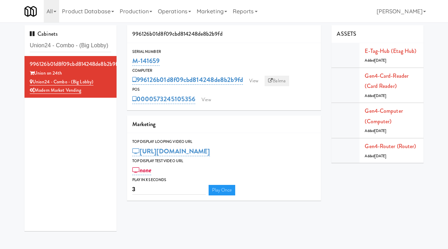
click at [286, 77] on link "Balena" at bounding box center [277, 81] width 25 height 11
drag, startPoint x: 162, startPoint y: 61, endPoint x: 130, endPoint y: 62, distance: 31.9
click at [130, 62] on div "Serial Number M-141659" at bounding box center [224, 57] width 194 height 19
click at [258, 82] on link "View" at bounding box center [254, 81] width 16 height 11
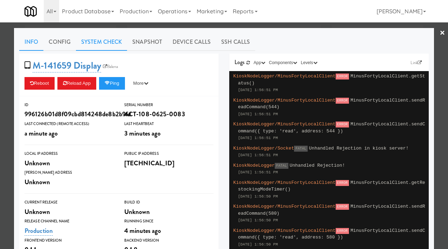
click at [92, 47] on link "System Check" at bounding box center [101, 42] width 51 height 18
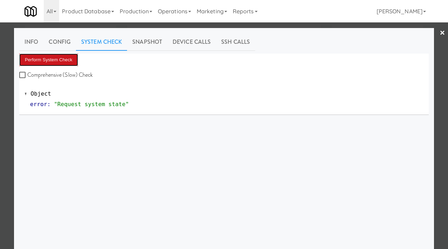
click at [56, 62] on button "Perform System Check" at bounding box center [48, 60] width 59 height 13
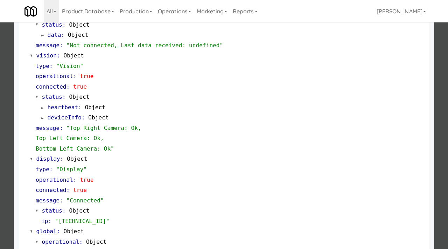
scroll to position [284, 0]
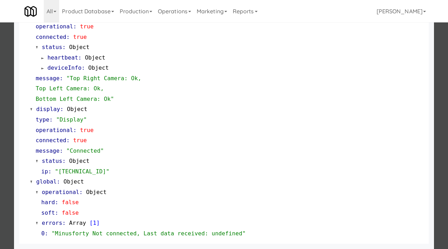
click at [0, 147] on div at bounding box center [224, 124] width 448 height 249
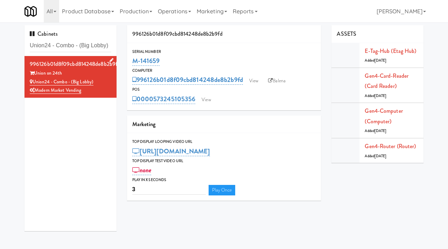
drag, startPoint x: 69, startPoint y: 73, endPoint x: 37, endPoint y: 74, distance: 31.9
click at [37, 74] on div "Union on 24th" at bounding box center [71, 73] width 82 height 9
click at [103, 44] on input "Union24 - Combo - (Big Lobby)" at bounding box center [71, 45] width 82 height 13
drag, startPoint x: 53, startPoint y: 45, endPoint x: 220, endPoint y: 46, distance: 167.8
click at [220, 46] on div "Cabinets Union24 - Combo - (Big Lobby) 996126b01d8f09cbd814248de8b2b9fd Union o…" at bounding box center [224, 130] width 410 height 211
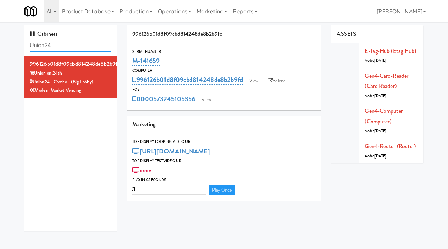
type input "Union24"
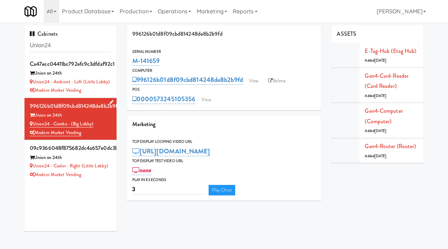
drag, startPoint x: 100, startPoint y: 124, endPoint x: 33, endPoint y: 124, distance: 66.6
click at [33, 124] on div "Union24 - Combo - (Big Lobby)" at bounding box center [71, 124] width 82 height 9
drag, startPoint x: 64, startPoint y: 115, endPoint x: 35, endPoint y: 116, distance: 29.1
click at [35, 116] on div "Union on 24th" at bounding box center [71, 115] width 82 height 9
drag, startPoint x: 164, startPoint y: 60, endPoint x: 141, endPoint y: 62, distance: 23.6
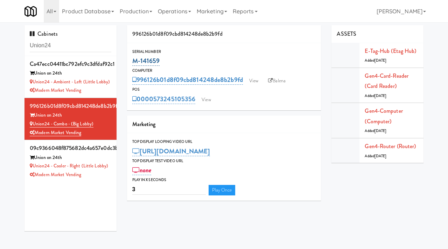
click at [141, 62] on div "M-141659" at bounding box center [224, 61] width 184 height 12
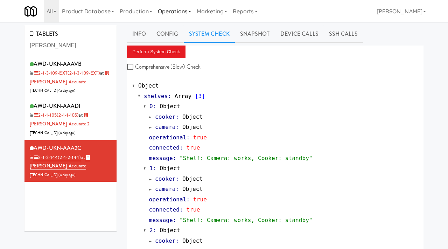
click at [190, 14] on link "Operations" at bounding box center [174, 11] width 39 height 22
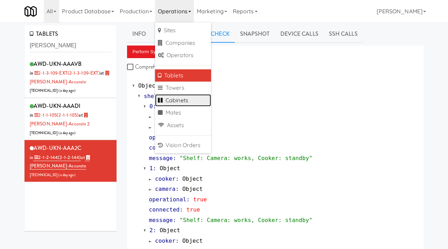
click at [169, 104] on link "Cabinets" at bounding box center [183, 100] width 56 height 13
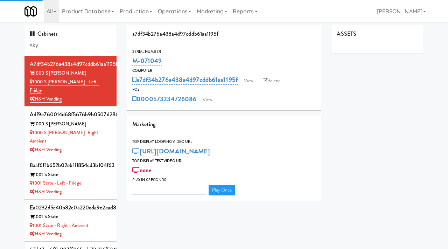
type input "sky"
type input "3"
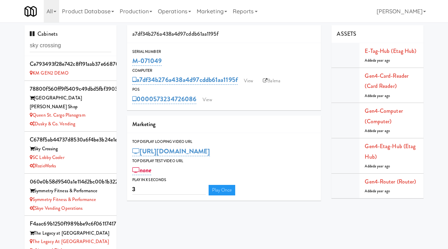
type input "sky crossing"
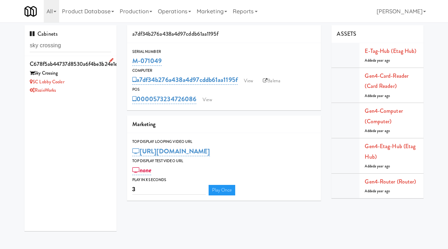
click at [96, 79] on div "SC Lobby Cooler" at bounding box center [71, 82] width 82 height 9
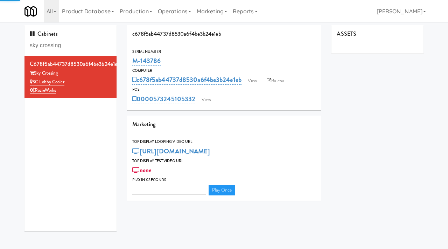
type input "3"
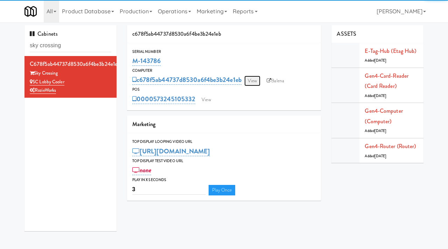
click at [254, 83] on link "View" at bounding box center [253, 81] width 16 height 11
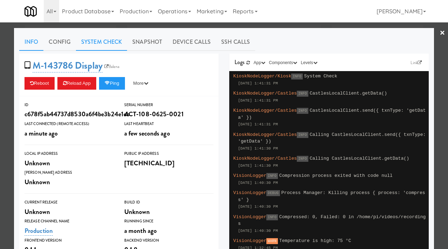
click at [99, 38] on link "System Check" at bounding box center [101, 42] width 51 height 18
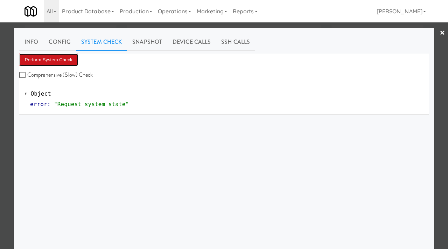
click at [57, 62] on button "Perform System Check" at bounding box center [48, 60] width 59 height 13
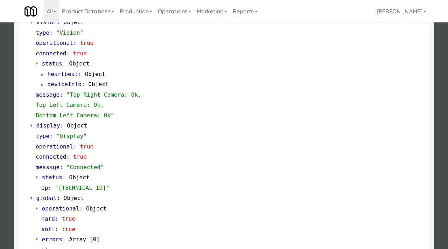
scroll to position [284, 0]
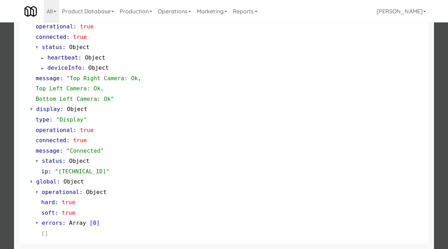
click at [0, 161] on div at bounding box center [224, 124] width 448 height 249
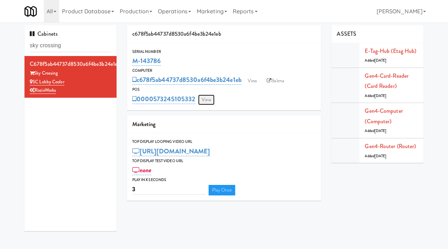
click at [204, 95] on link "View" at bounding box center [206, 100] width 16 height 11
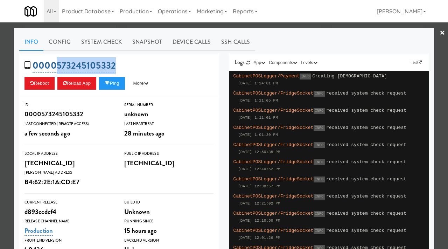
drag, startPoint x: 130, startPoint y: 71, endPoint x: 57, endPoint y: 66, distance: 72.7
click at [57, 66] on div "0000573245105332 Reboot Reload App Ping More Ping Server Restart Server Force R…" at bounding box center [119, 75] width 200 height 43
copy link "573245105332"
click at [0, 125] on div at bounding box center [224, 124] width 448 height 249
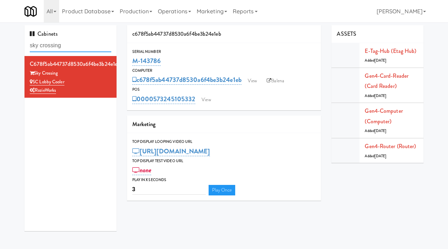
click at [80, 48] on input "sky crossing" at bounding box center [71, 45] width 82 height 13
type input "[PERSON_NAME]"
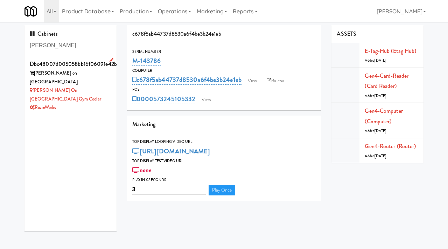
click at [110, 76] on div "[PERSON_NAME] on [GEOGRAPHIC_DATA]" at bounding box center [71, 77] width 82 height 17
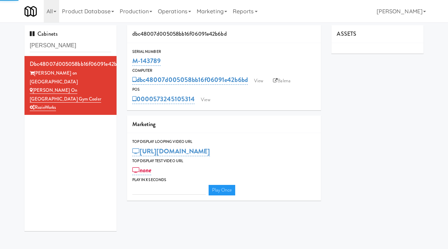
type input "3"
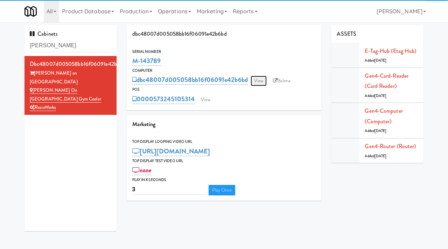
click at [264, 81] on link "View" at bounding box center [259, 81] width 16 height 11
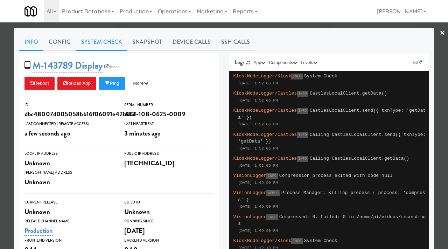
click at [95, 47] on link "System Check" at bounding box center [101, 42] width 51 height 18
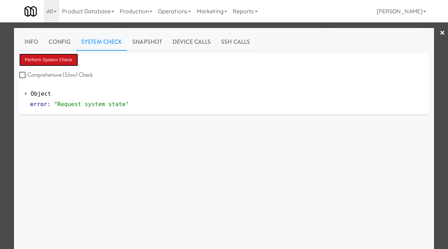
click at [44, 59] on button "Perform System Check" at bounding box center [48, 60] width 59 height 13
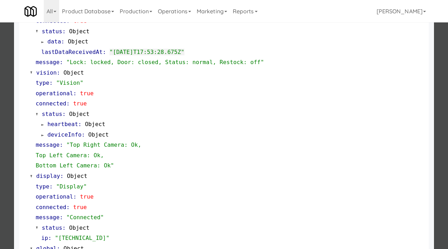
scroll to position [295, 0]
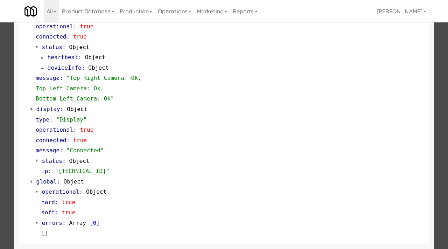
click at [0, 151] on div at bounding box center [224, 124] width 448 height 249
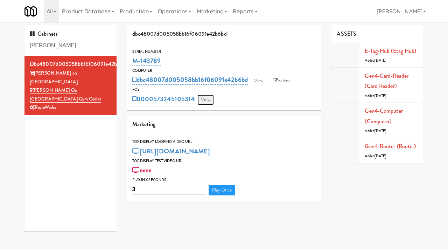
click at [204, 98] on link "View" at bounding box center [206, 100] width 16 height 11
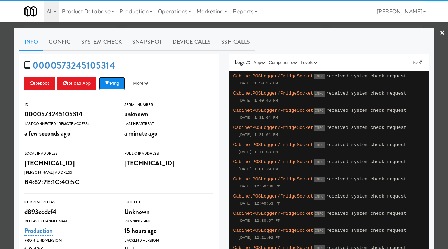
click at [124, 86] on button "Ping" at bounding box center [112, 83] width 26 height 13
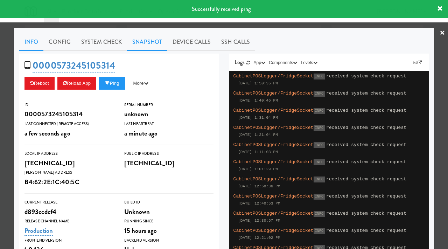
click at [153, 41] on link "Snapshot" at bounding box center [147, 42] width 40 height 18
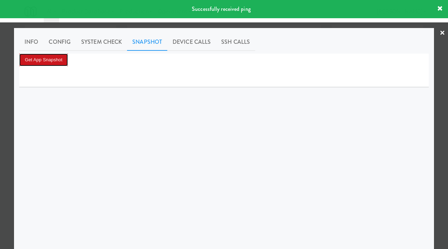
click at [44, 66] on button "Get App Snapshot" at bounding box center [43, 60] width 49 height 13
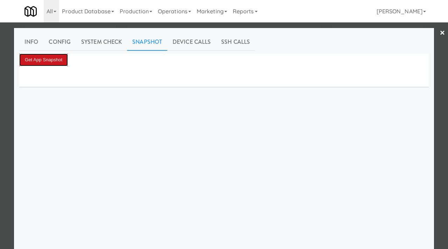
click at [57, 60] on button "Get App Snapshot" at bounding box center [43, 60] width 49 height 13
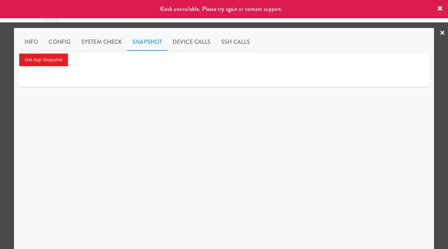
click at [0, 120] on div at bounding box center [224, 124] width 448 height 249
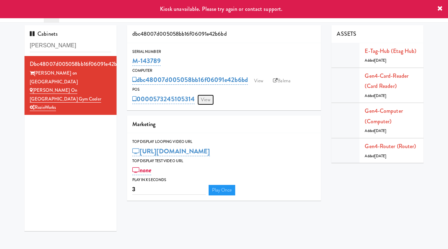
click at [208, 99] on link "View" at bounding box center [206, 100] width 16 height 11
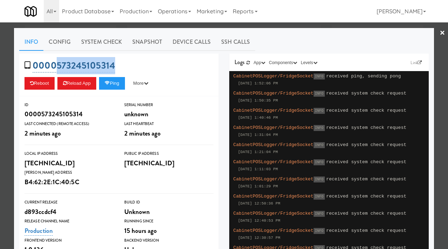
drag, startPoint x: 122, startPoint y: 64, endPoint x: 57, endPoint y: 68, distance: 64.6
click at [57, 68] on div "0000573245105314 Reboot Reload App Ping More Ping Server Restart Server Force R…" at bounding box center [119, 75] width 200 height 43
copy link "573245105314"
